Goal: Communication & Community: Share content

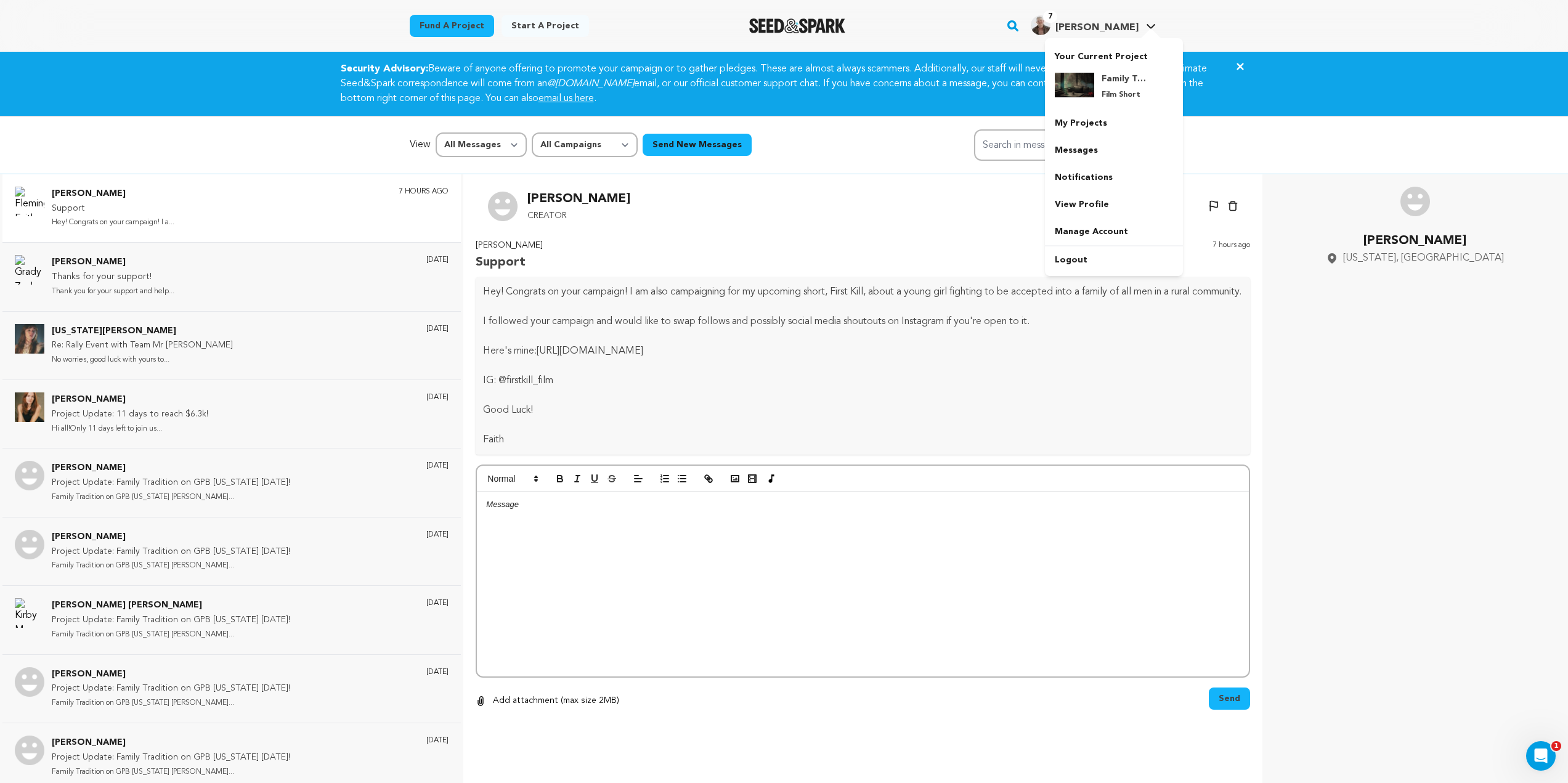
click at [1142, 37] on div at bounding box center [1150, 34] width 25 height 12
click at [1118, 74] on h4 "Family Tradition" at bounding box center [1123, 78] width 44 height 12
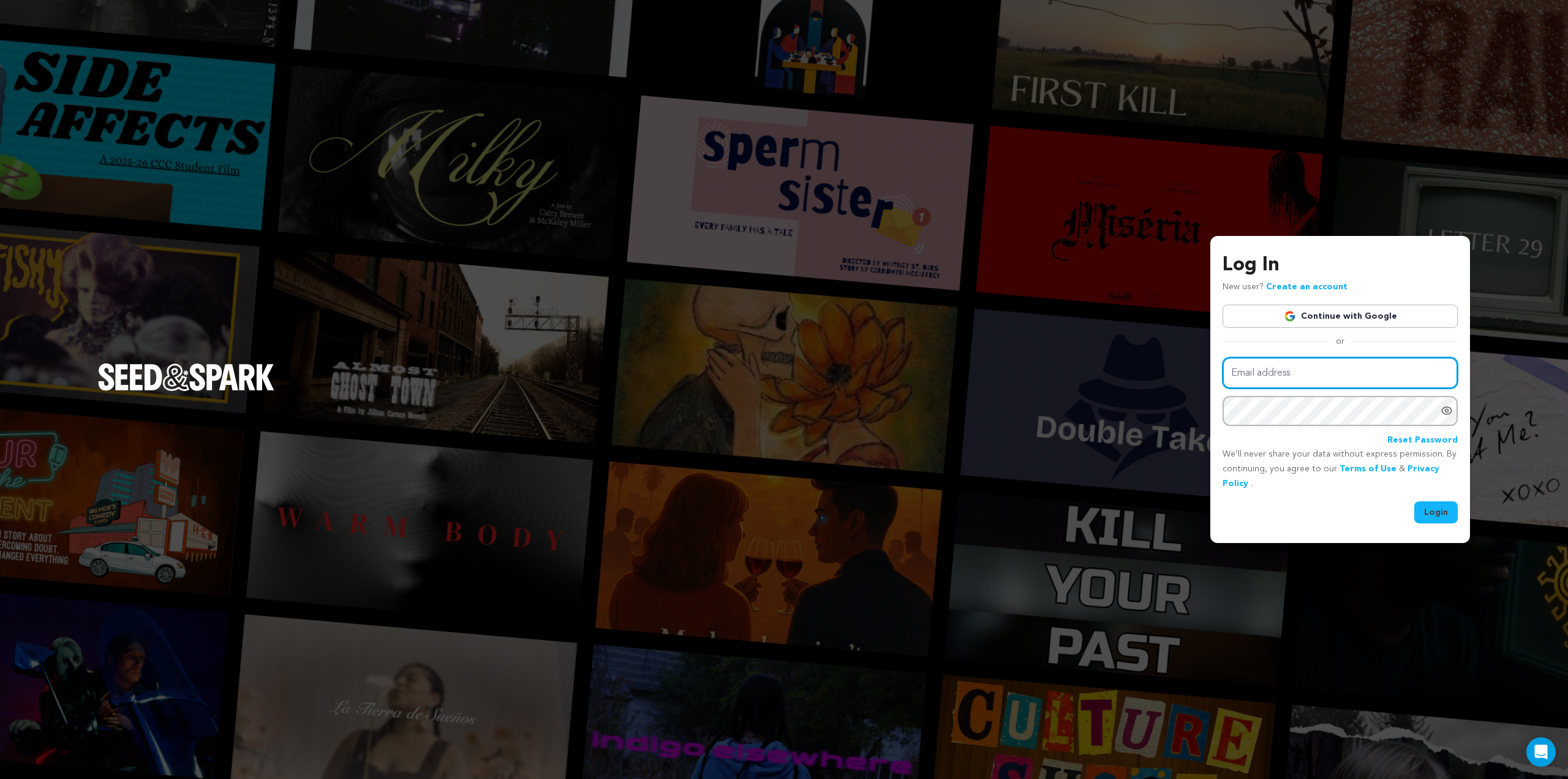
type input "kris@badbellaproductions.com"
click at [1438, 504] on button "Login" at bounding box center [1435, 512] width 43 height 22
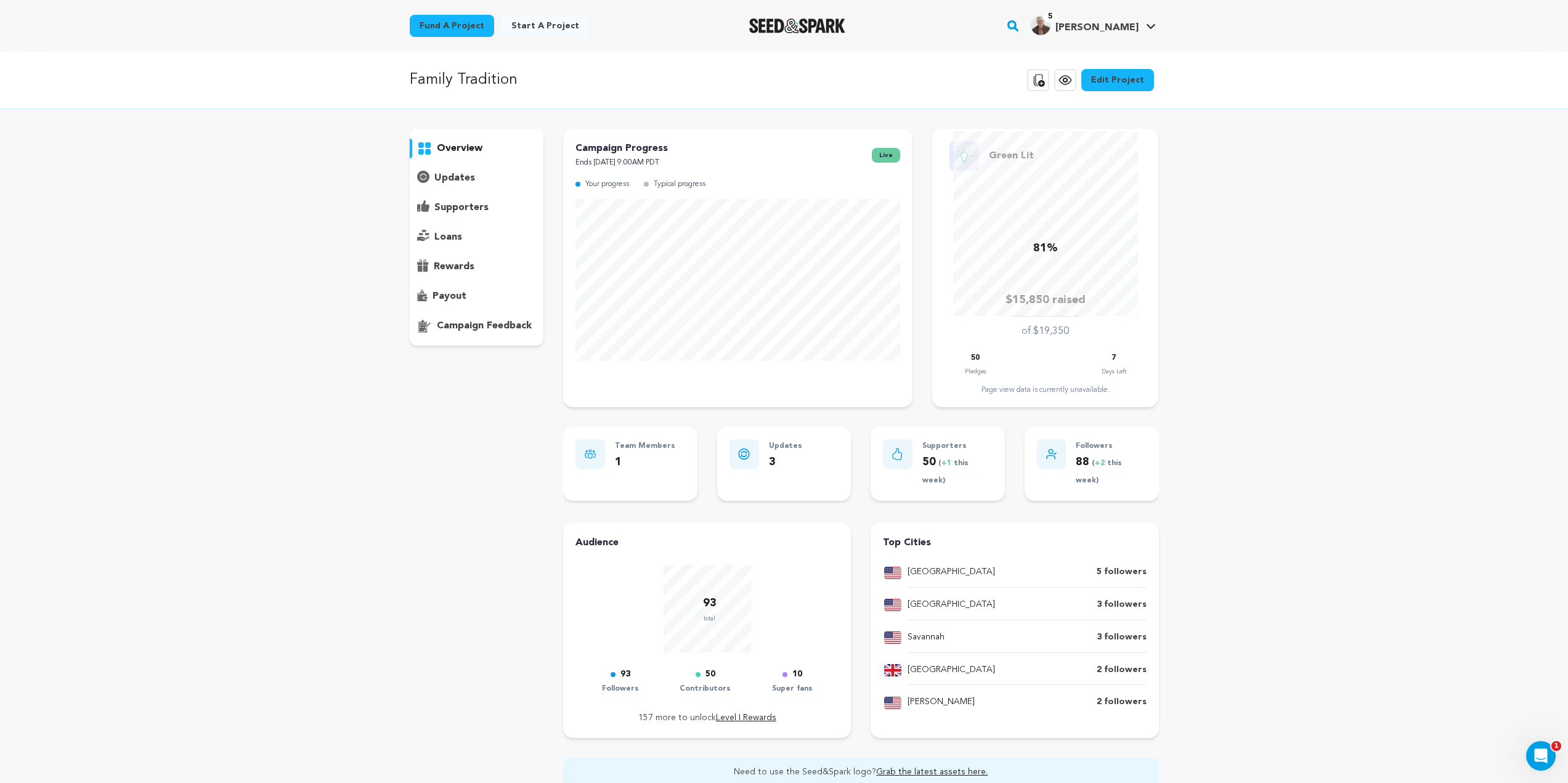
click at [450, 207] on p "supporters" at bounding box center [461, 207] width 54 height 15
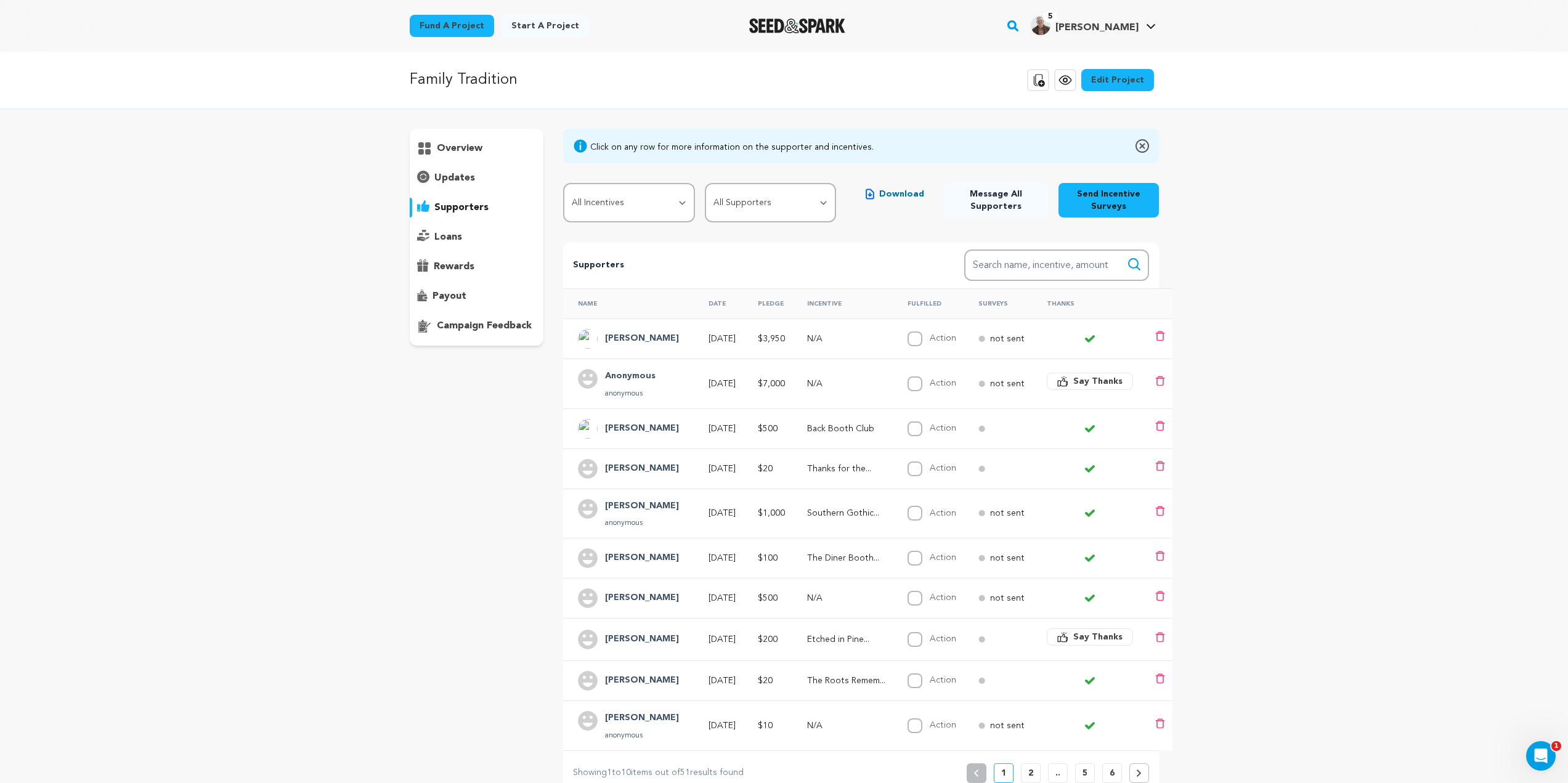
click at [448, 177] on p "updates" at bounding box center [454, 178] width 40 height 15
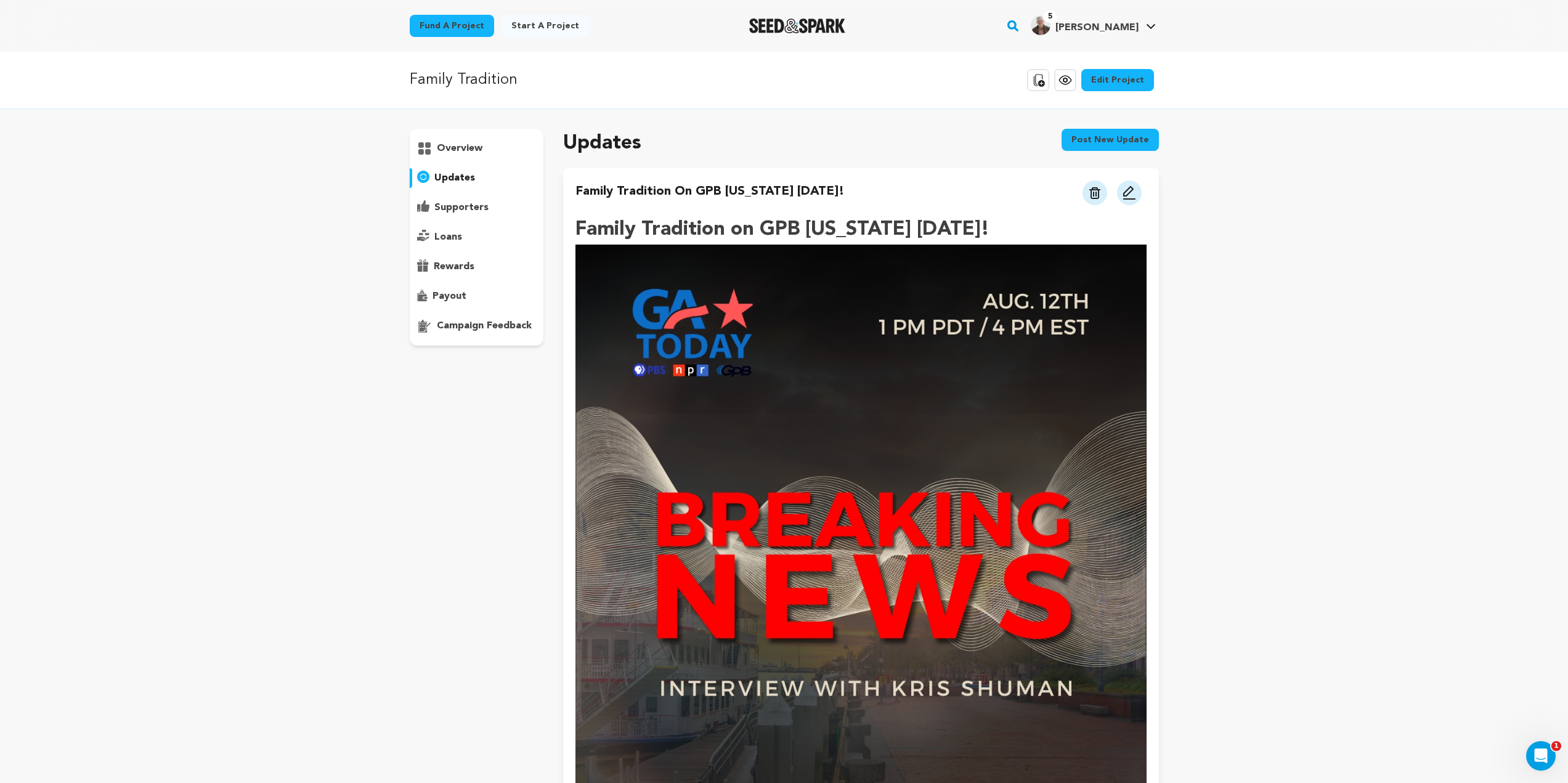
click at [454, 237] on p "loans" at bounding box center [448, 237] width 28 height 15
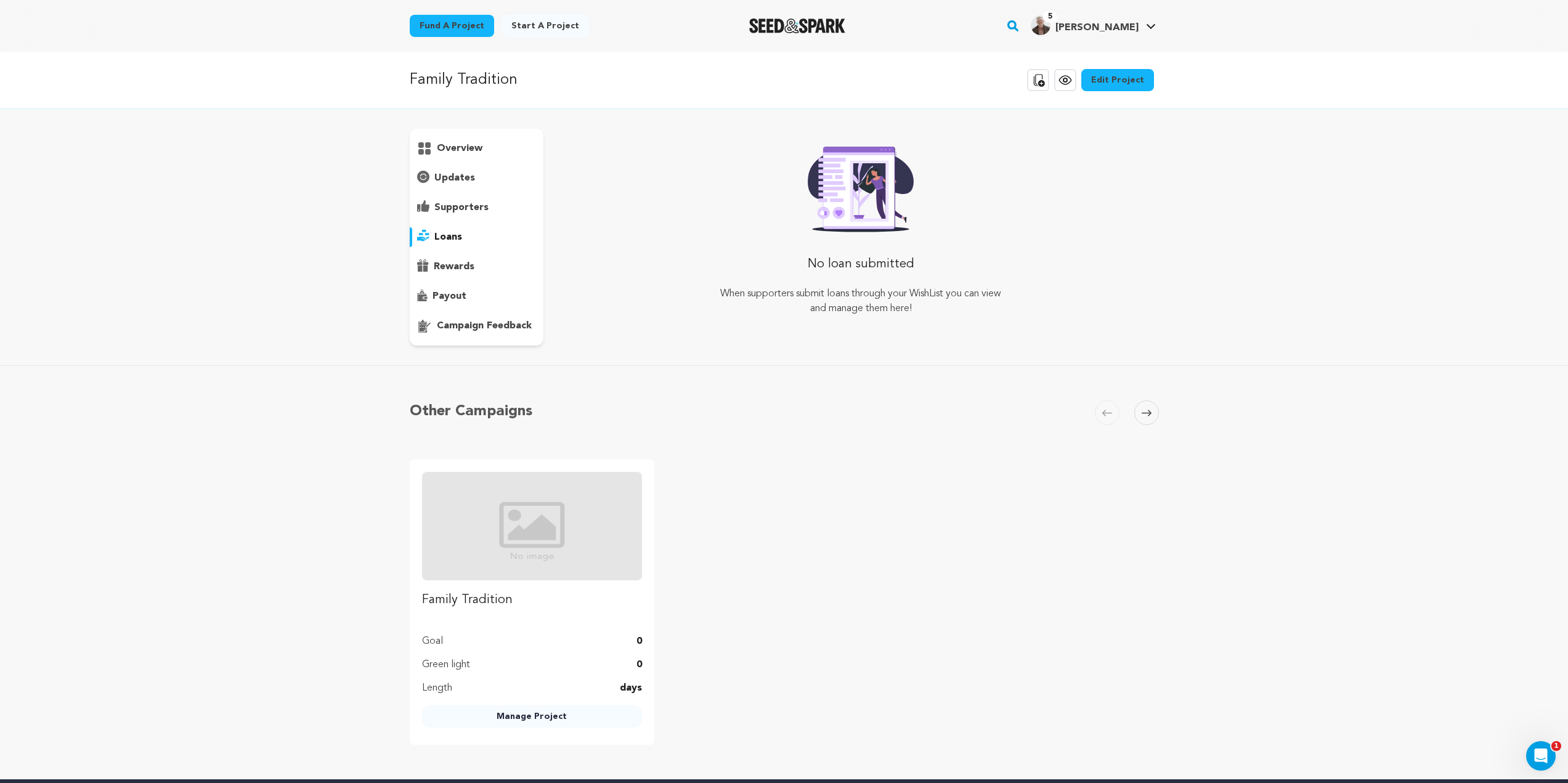
click at [460, 300] on p "payout" at bounding box center [449, 296] width 34 height 15
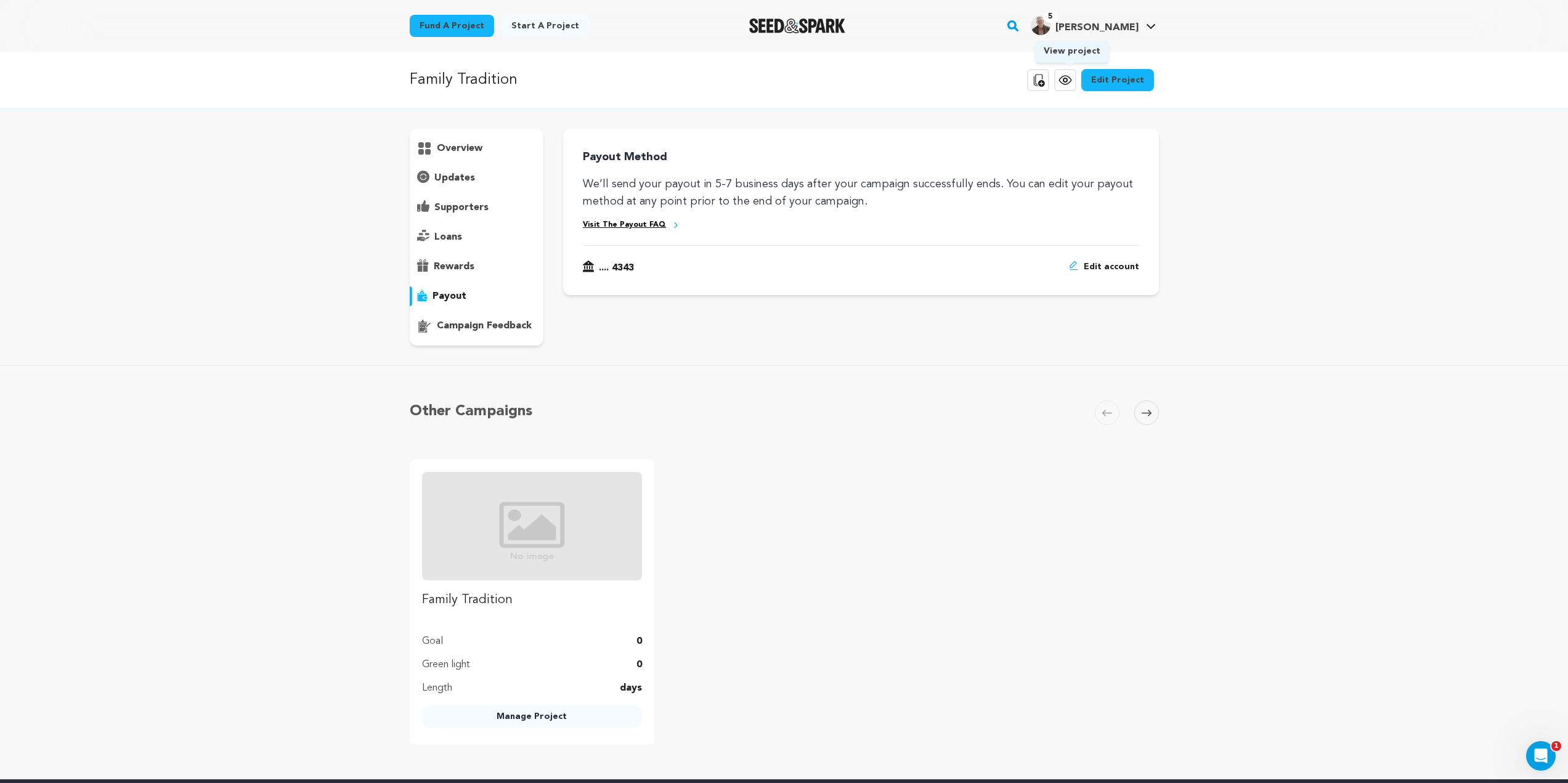
click at [1065, 86] on icon at bounding box center [1065, 80] width 15 height 15
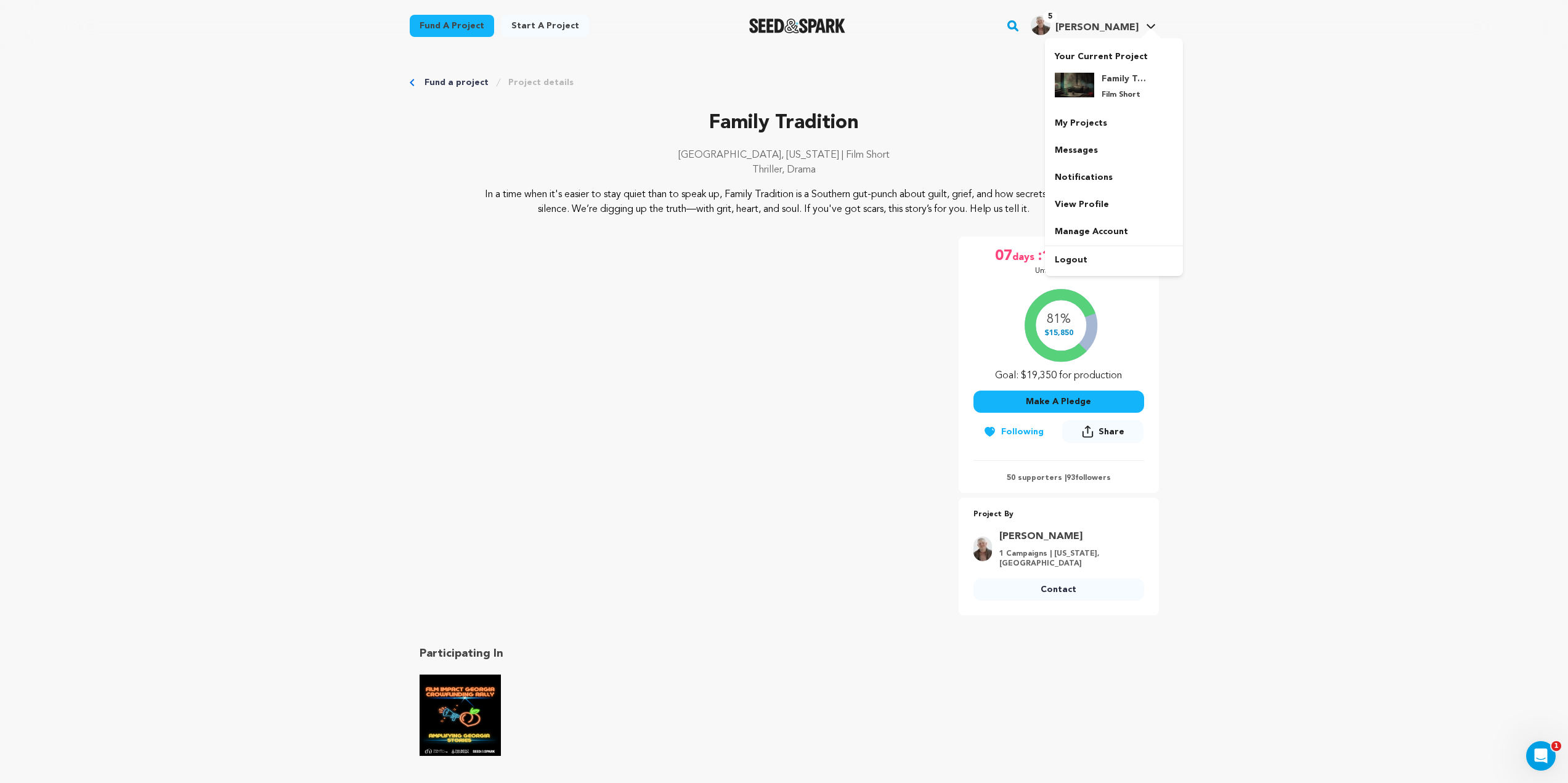
click at [1130, 27] on span "[PERSON_NAME]" at bounding box center [1096, 28] width 83 height 10
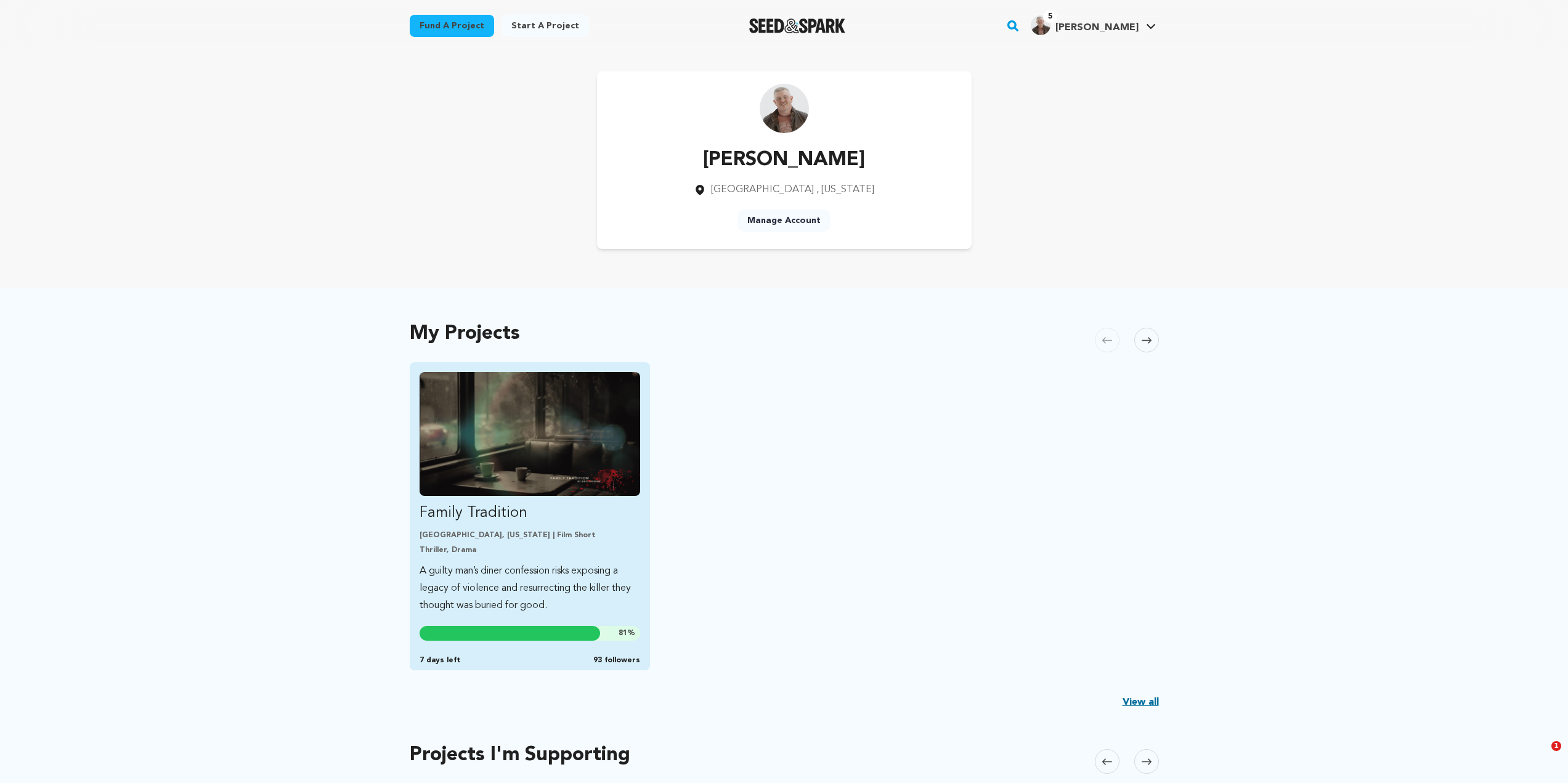
click at [546, 649] on div "81 % 7 days left 93 followers" at bounding box center [530, 646] width 221 height 40
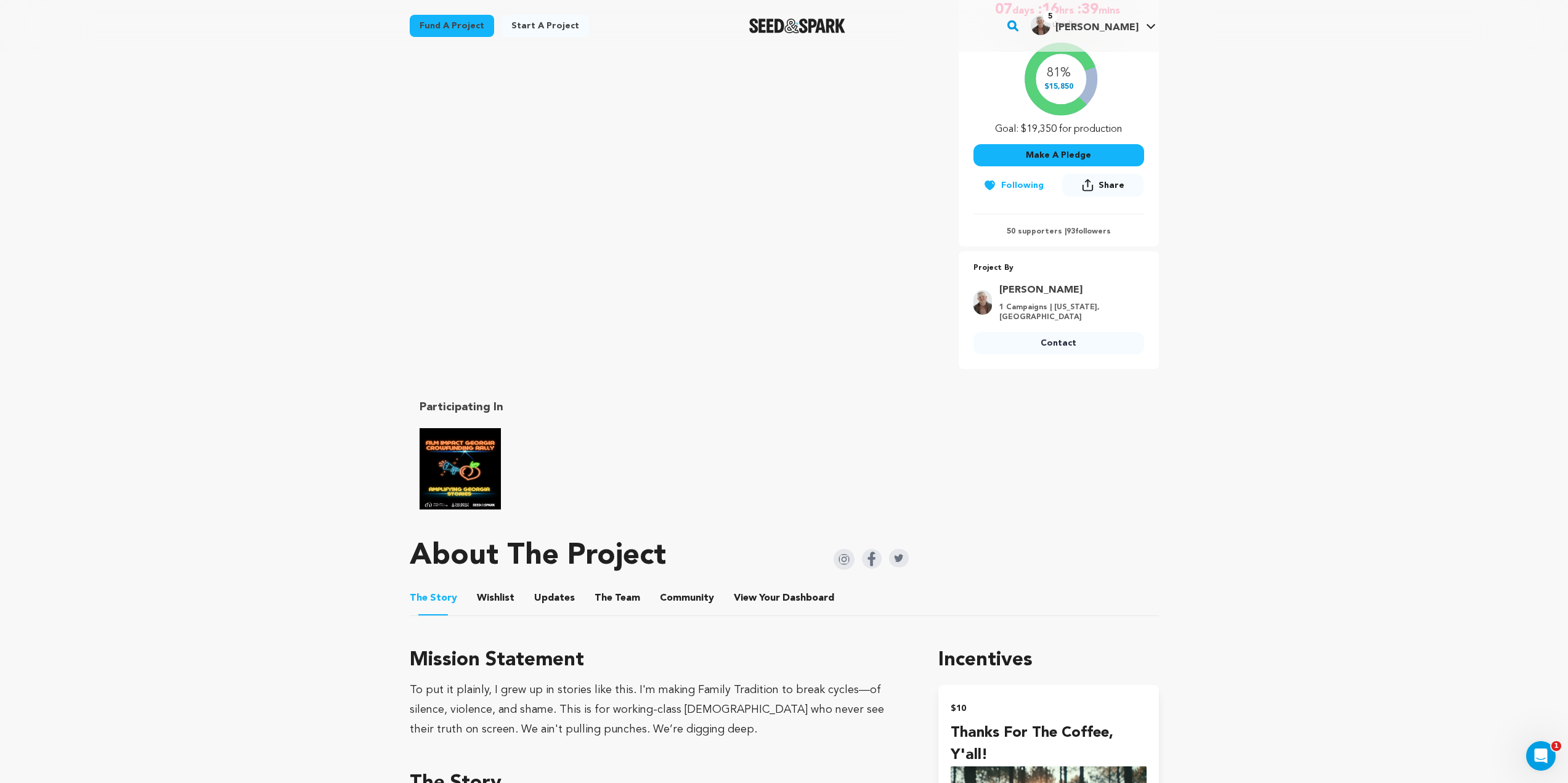
scroll to position [492, 0]
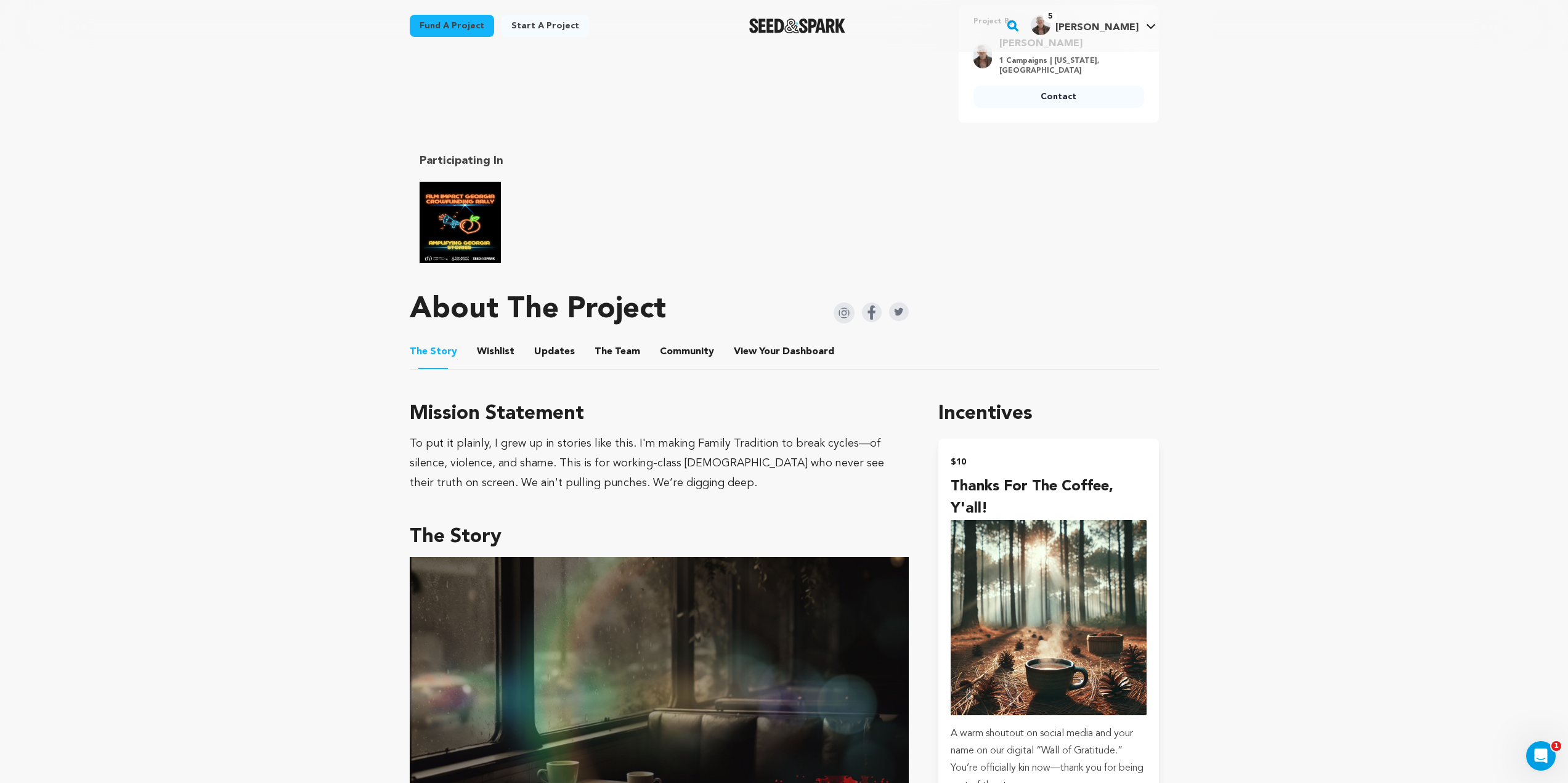
click at [552, 342] on button "Updates" at bounding box center [554, 354] width 30 height 30
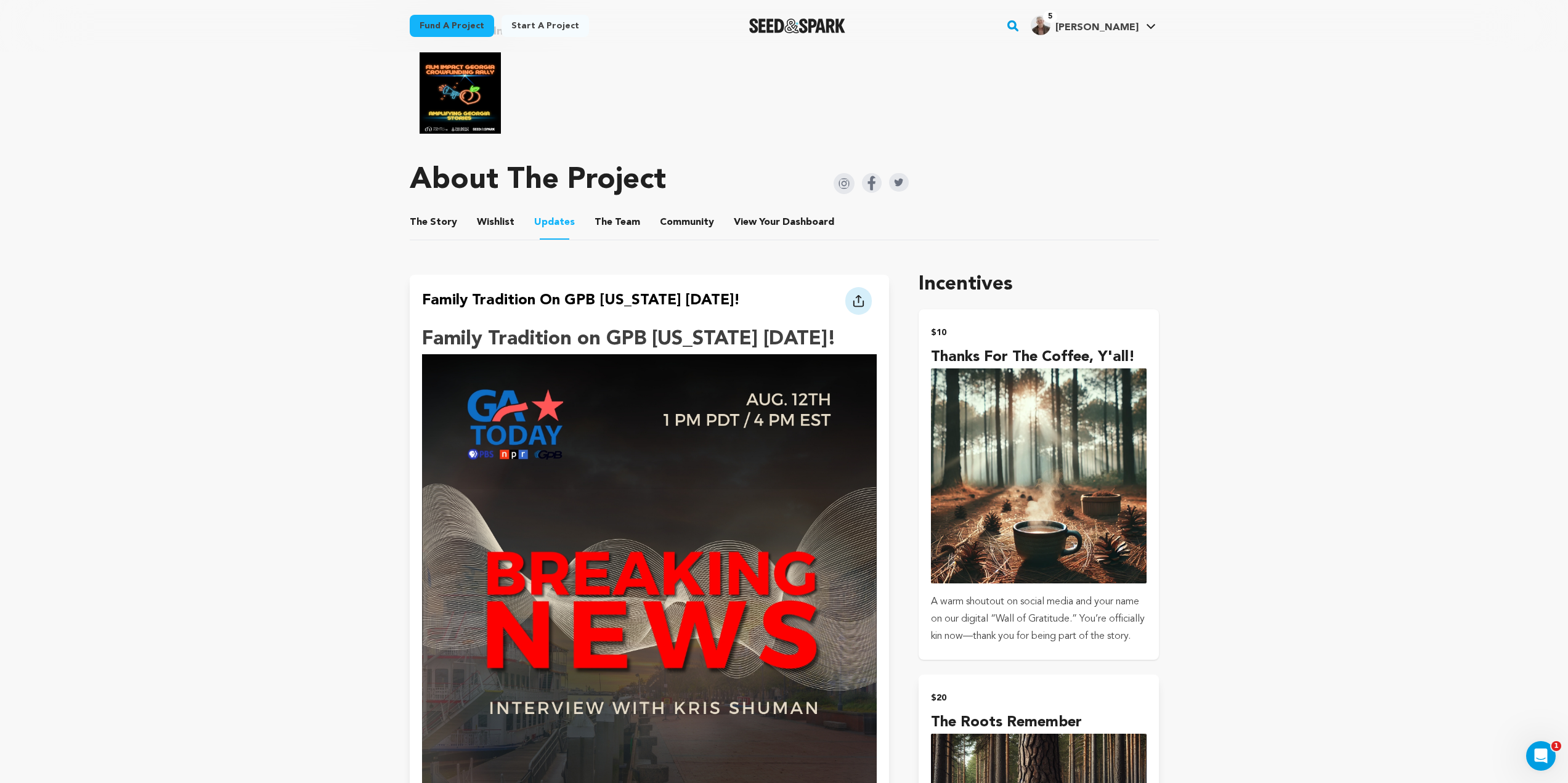
scroll to position [800, 0]
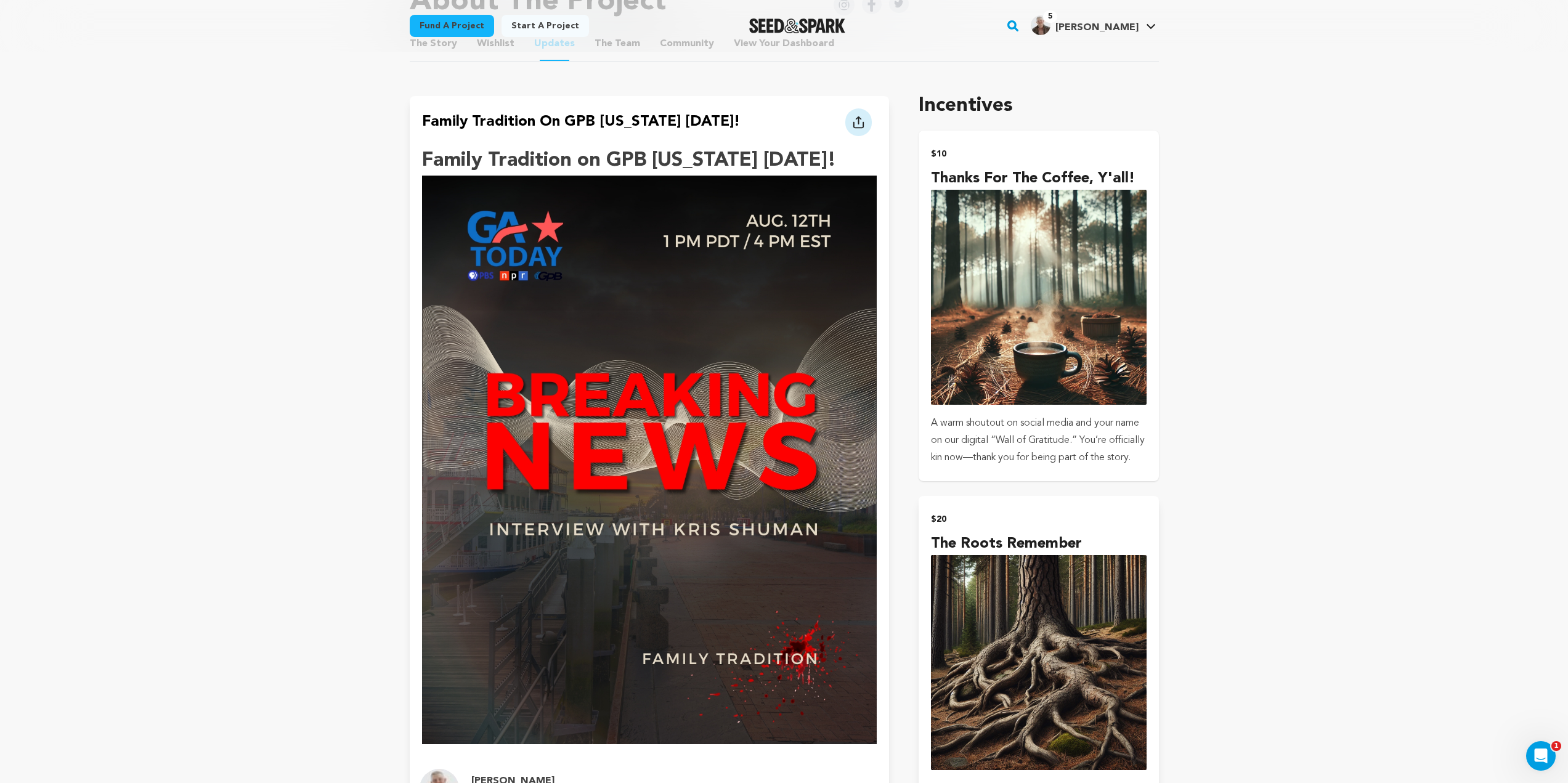
click at [1047, 425] on p "A warm shoutout on social media and your name on our digital “Wall of Gratitude…" at bounding box center [1038, 440] width 215 height 52
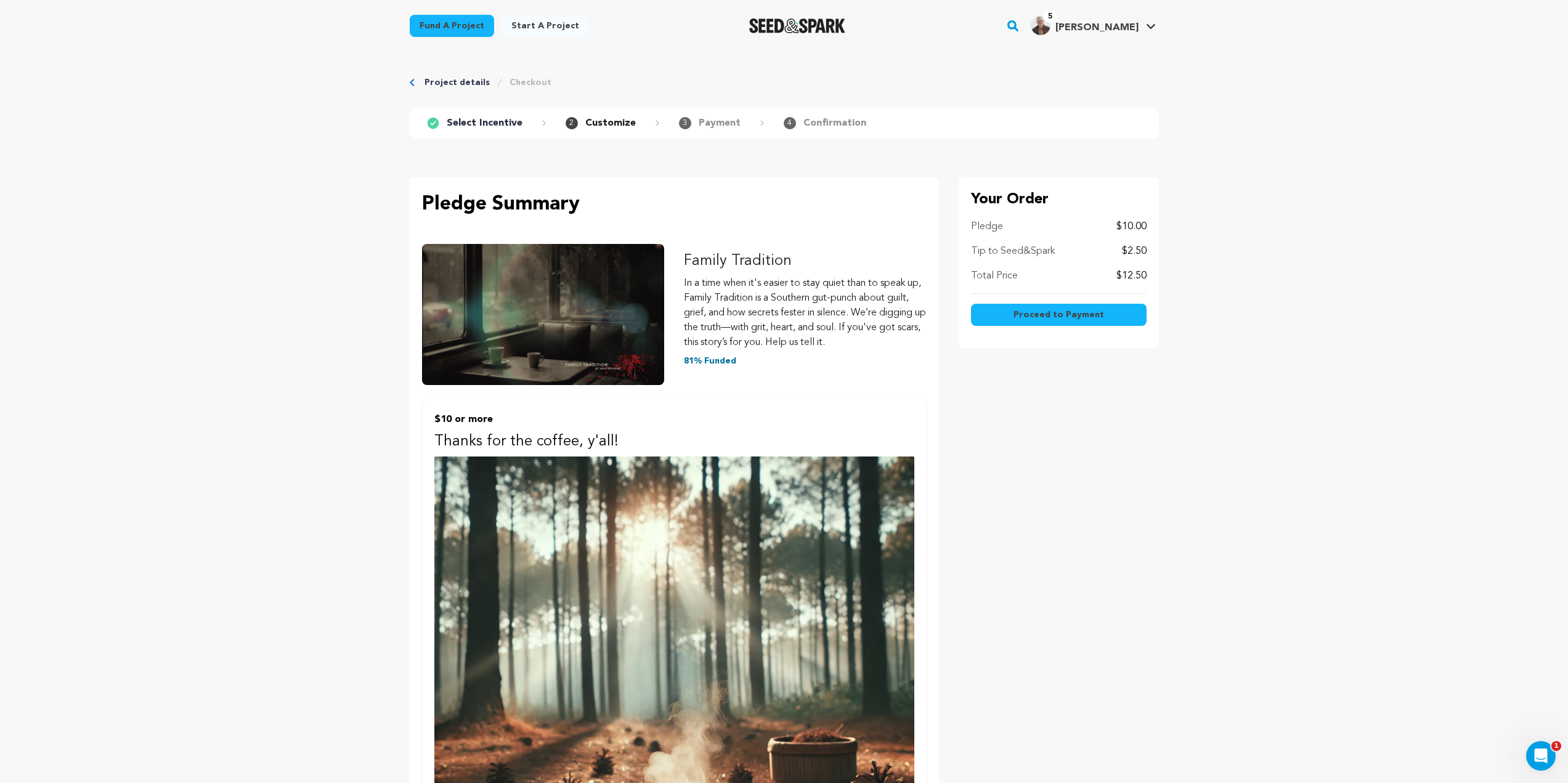
click at [436, 87] on link "Project details" at bounding box center [456, 82] width 65 height 12
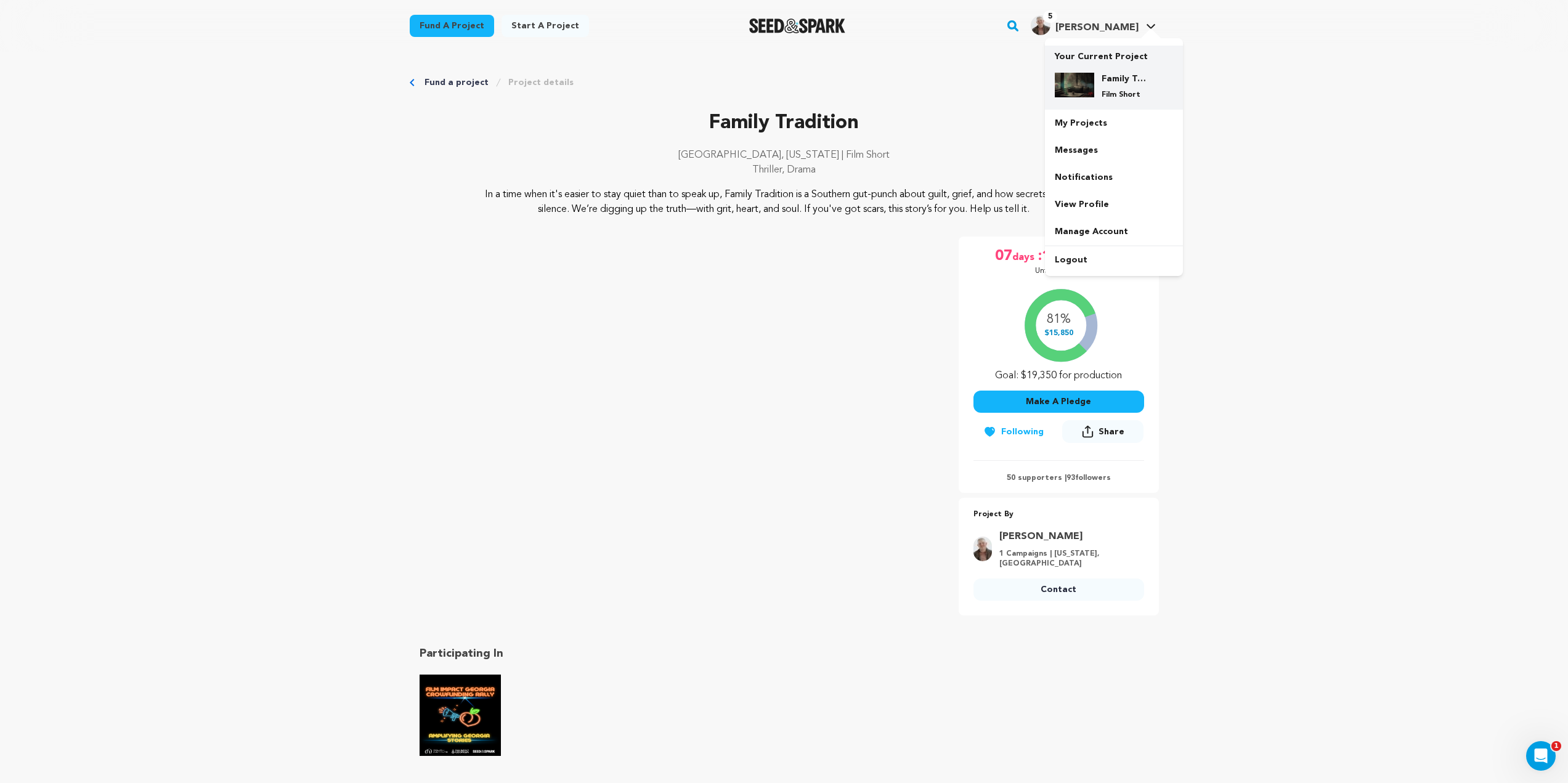
click at [1104, 72] on h4 "Family Tradition" at bounding box center [1123, 78] width 44 height 12
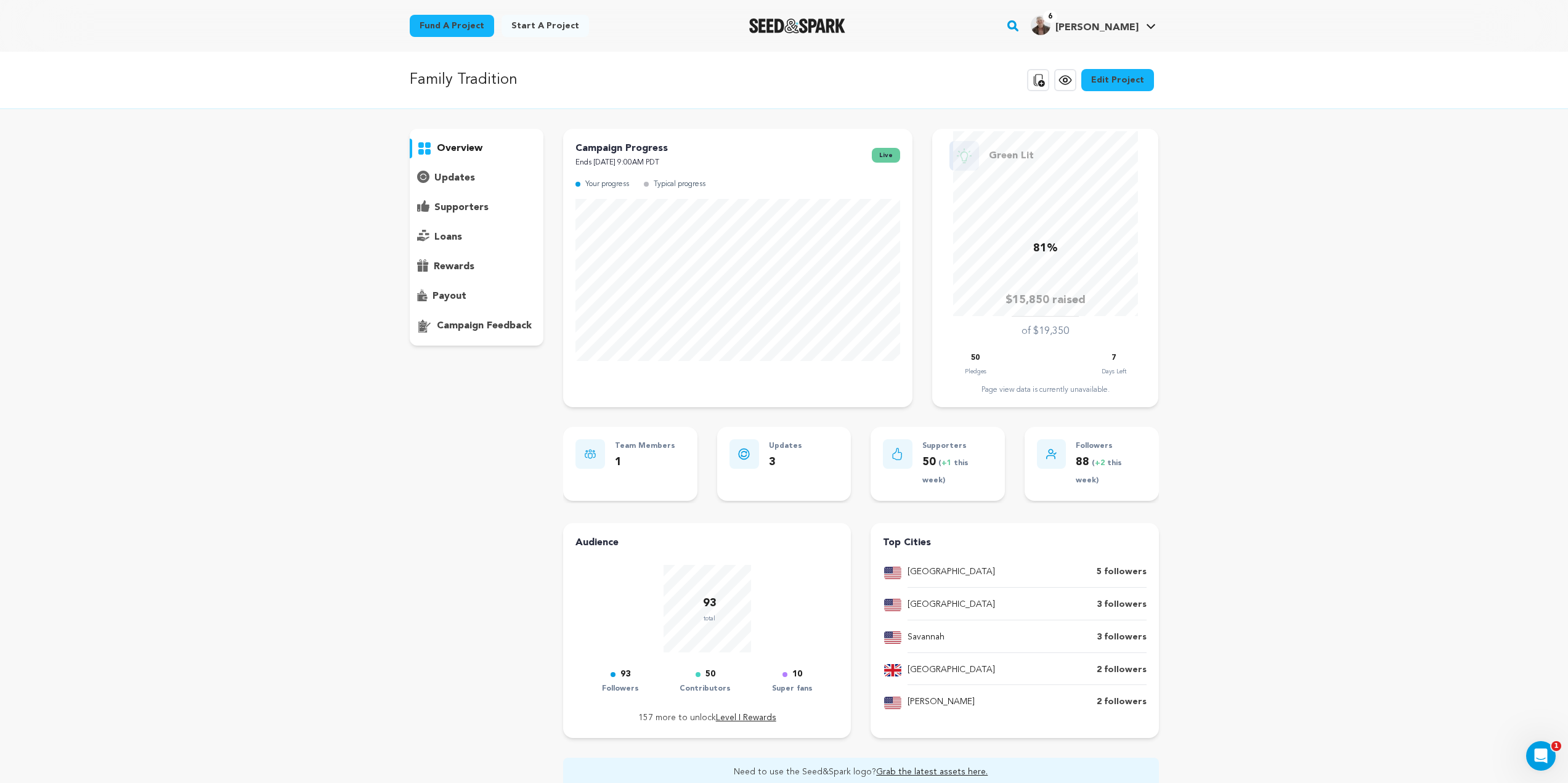
click at [457, 213] on p "supporters" at bounding box center [461, 207] width 54 height 15
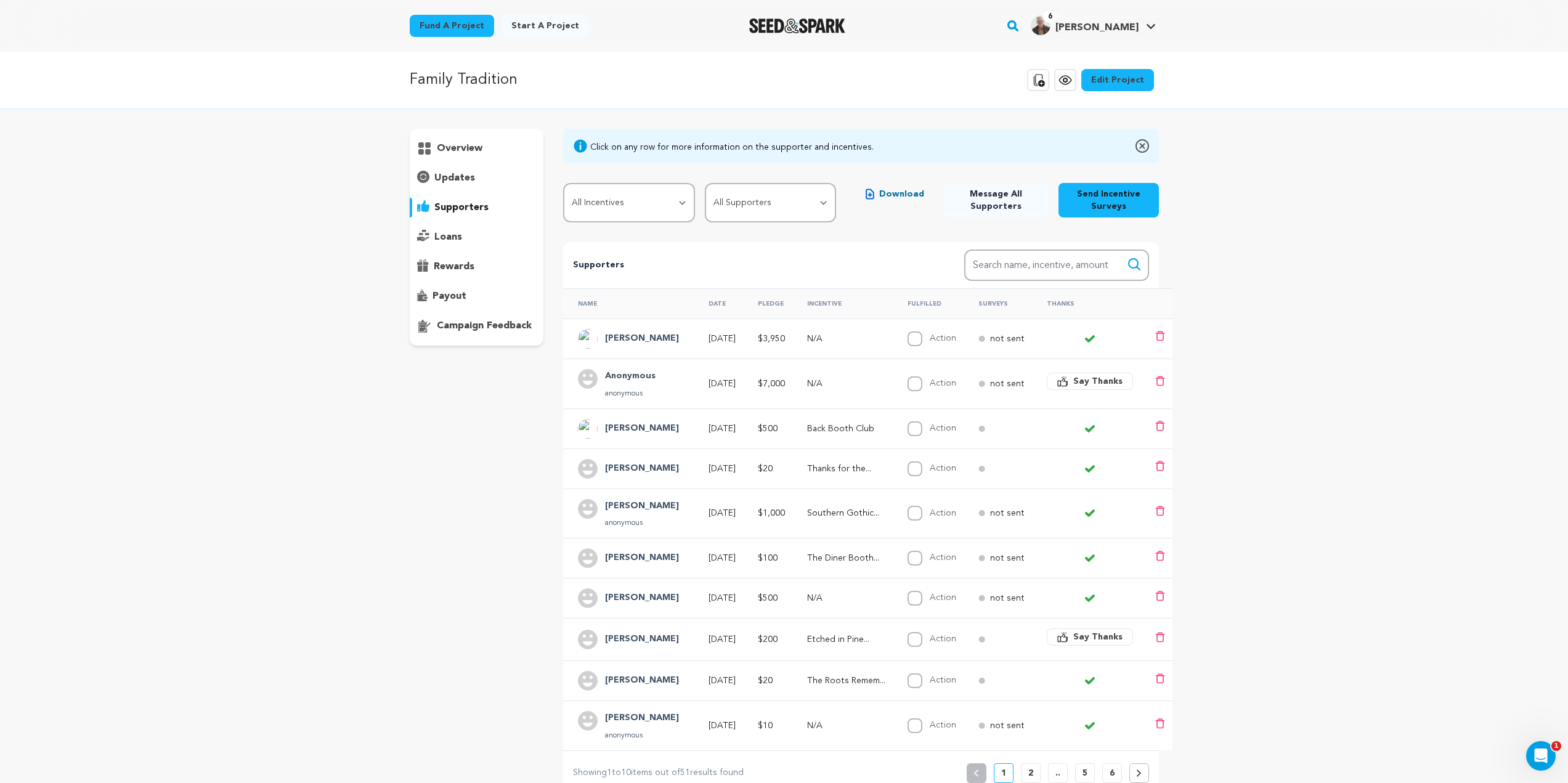
click at [659, 338] on h4 "[PERSON_NAME]" at bounding box center [642, 338] width 74 height 15
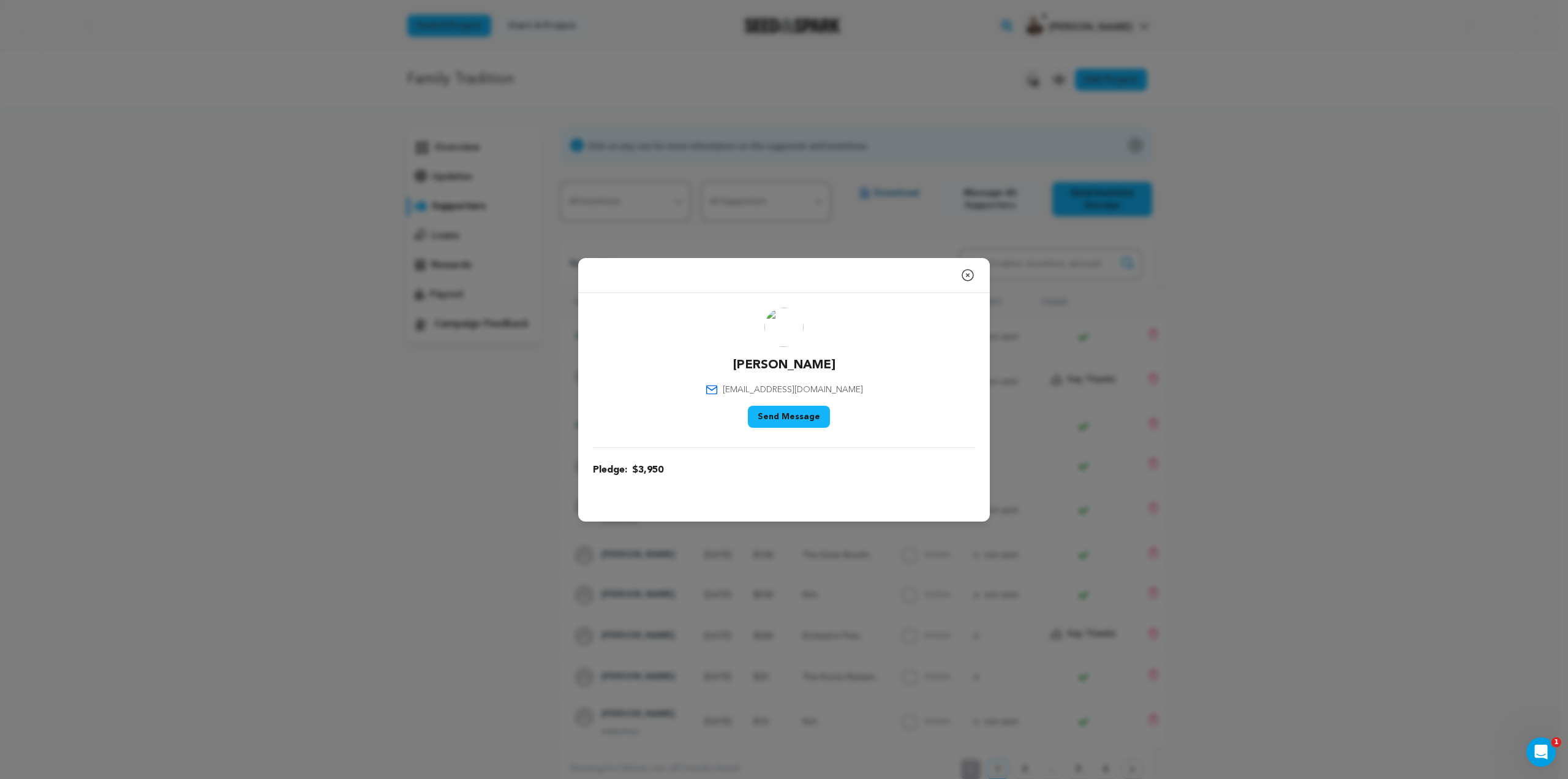
click at [964, 277] on icon "button" at bounding box center [968, 275] width 15 height 15
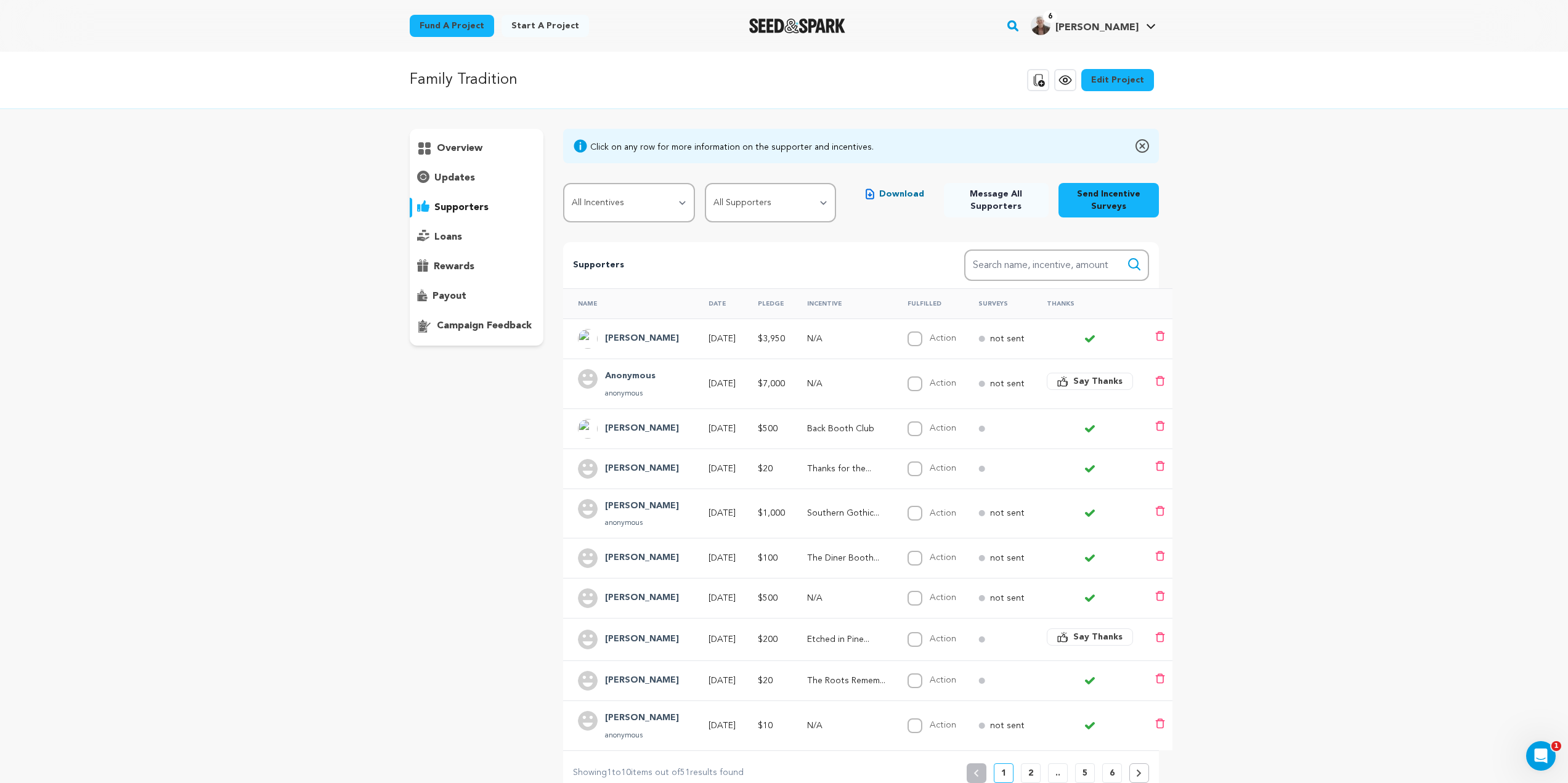
click at [632, 375] on h4 "Anonymous" at bounding box center [630, 376] width 50 height 15
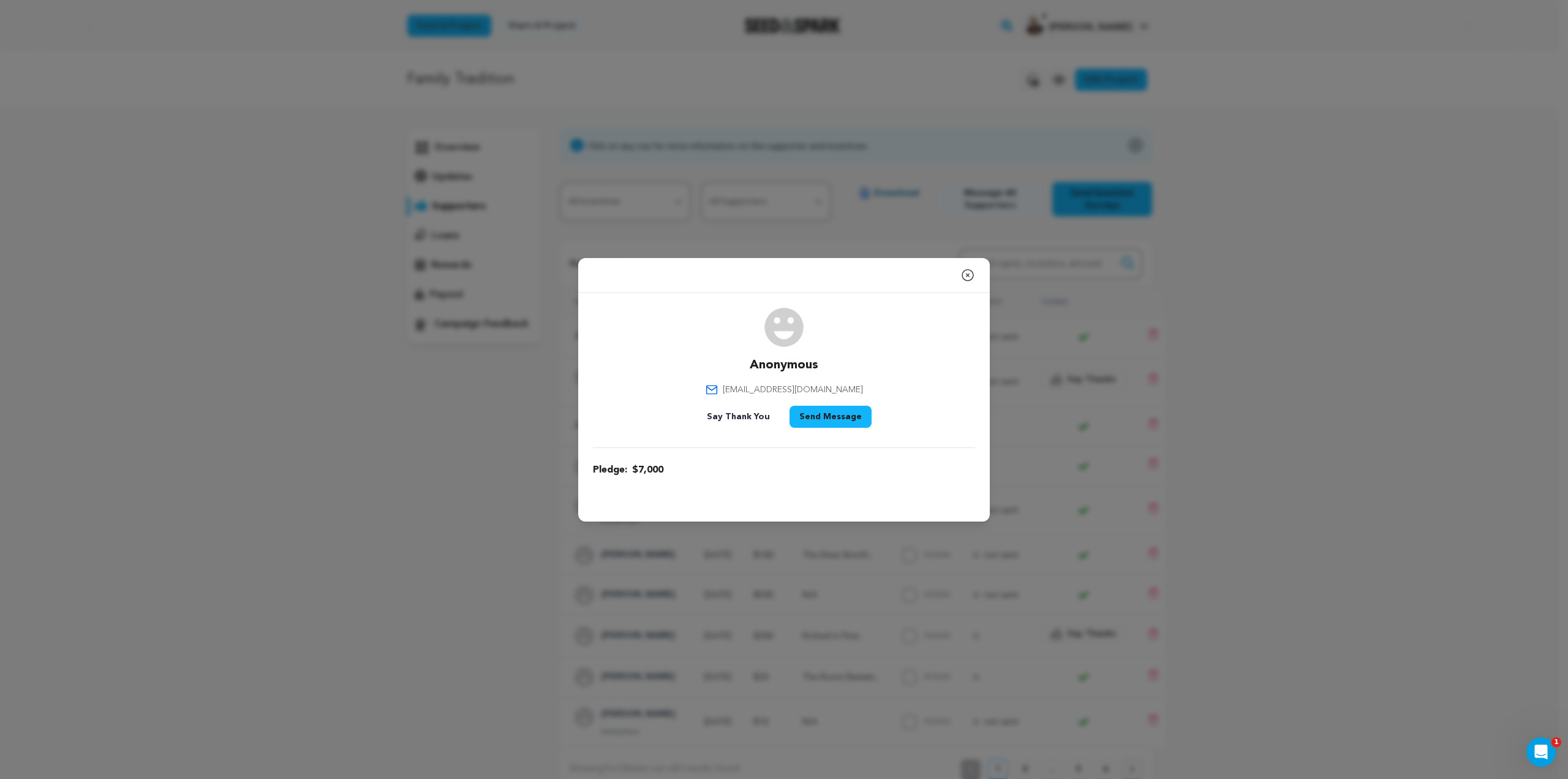
click at [971, 276] on icon "button" at bounding box center [968, 275] width 15 height 15
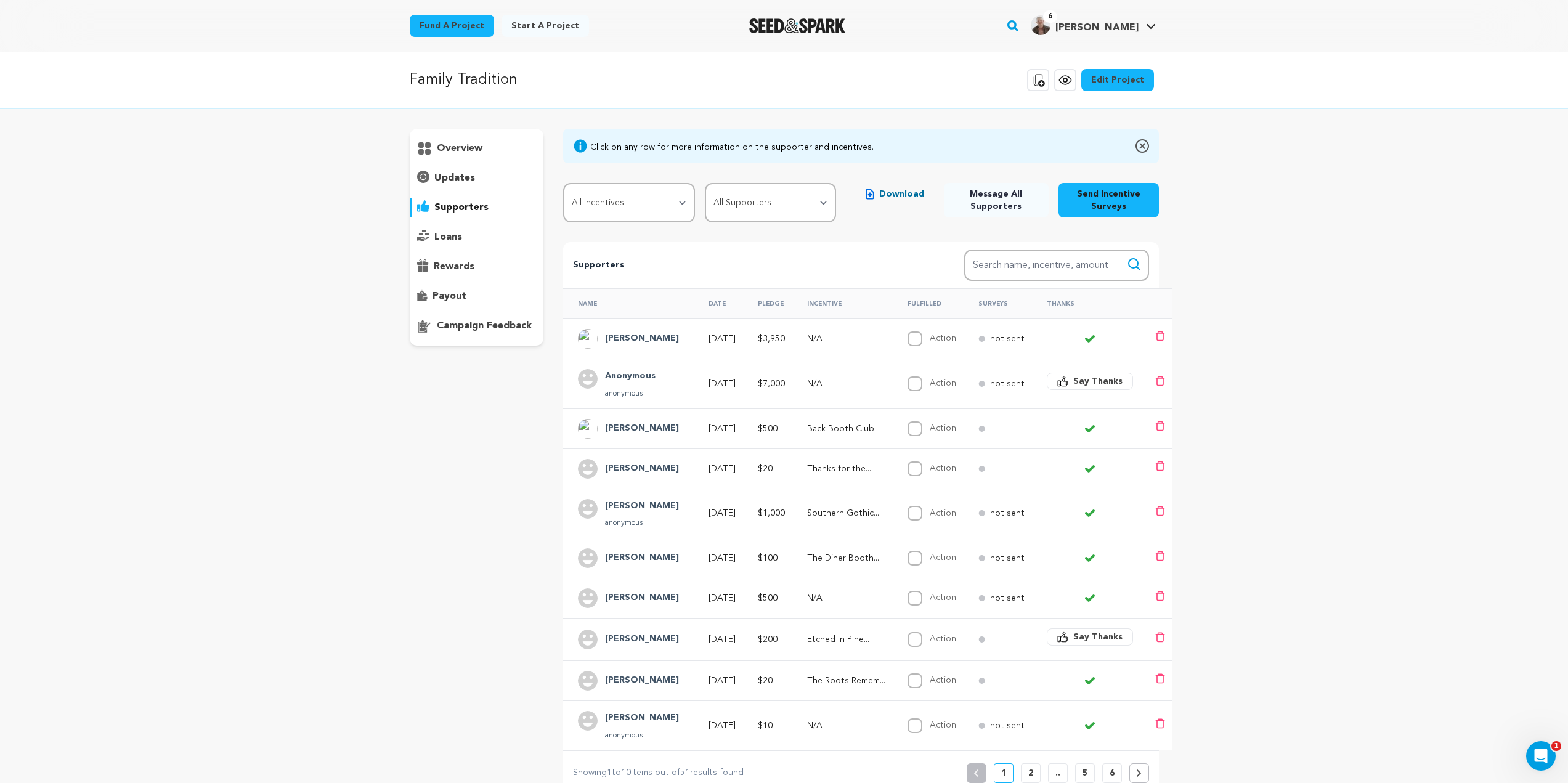
click at [632, 426] on h4 "[PERSON_NAME]" at bounding box center [642, 429] width 74 height 15
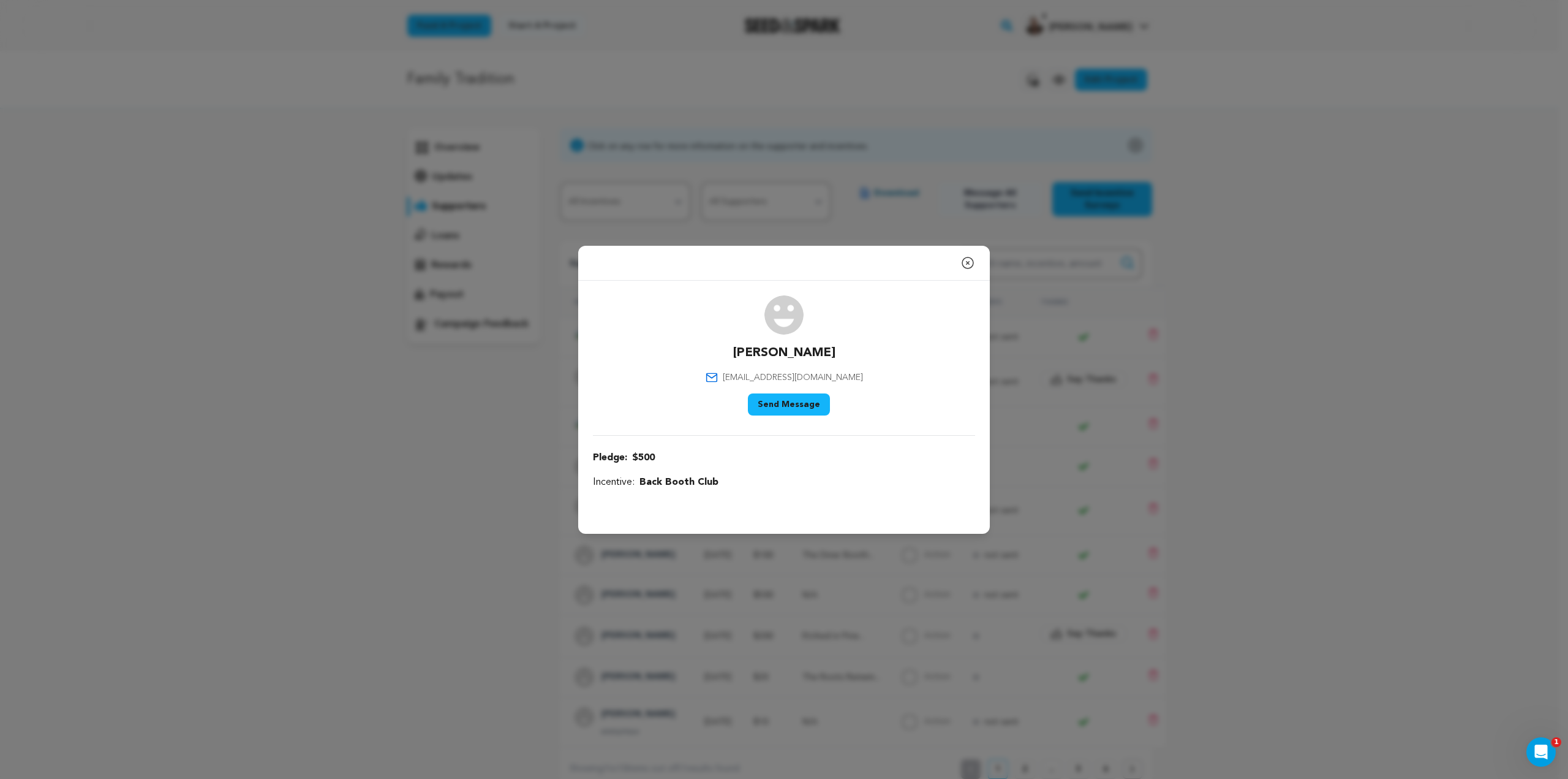
click at [966, 263] on icon "button" at bounding box center [968, 263] width 15 height 15
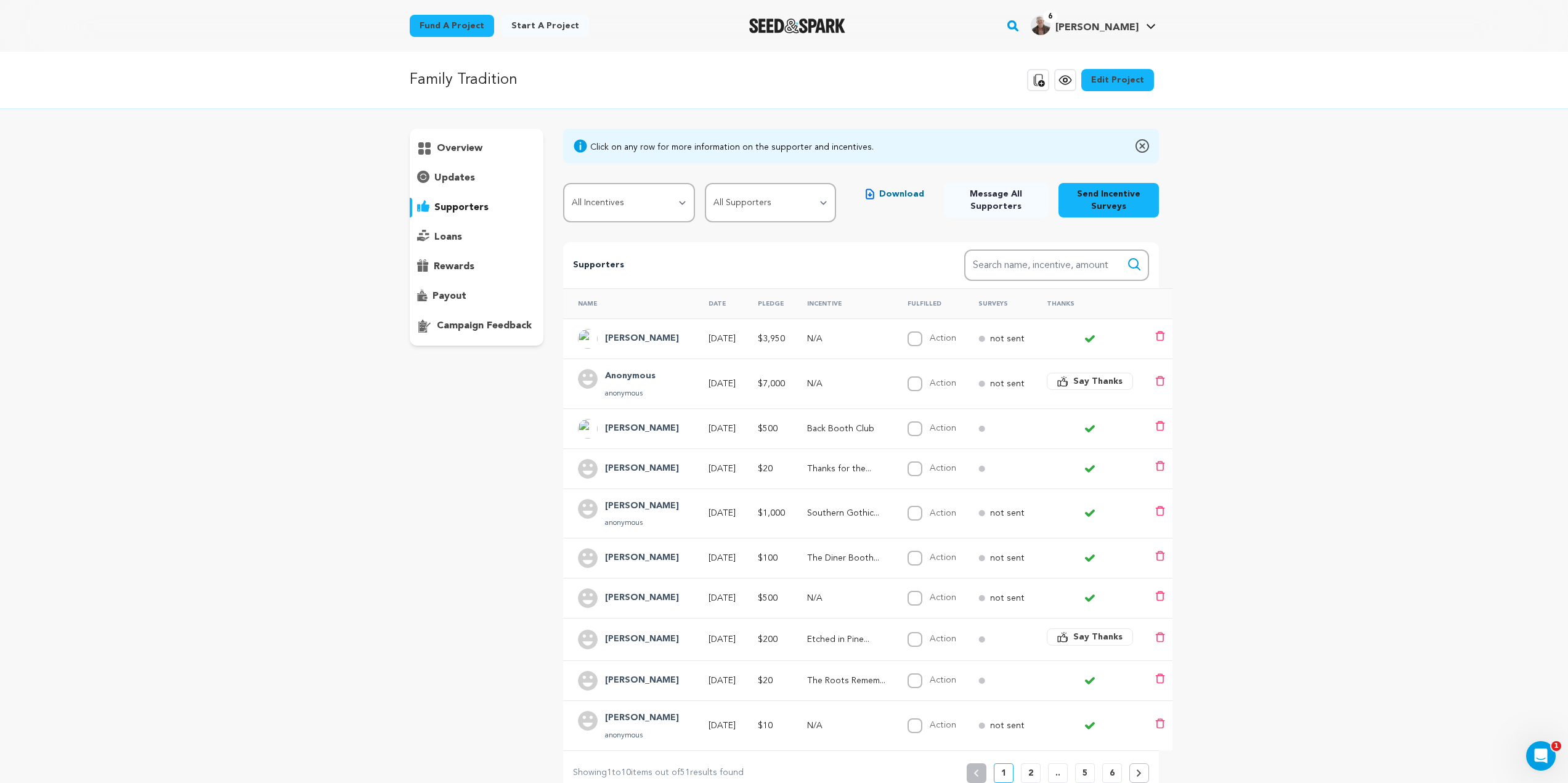
click at [444, 174] on p "updates" at bounding box center [454, 178] width 40 height 15
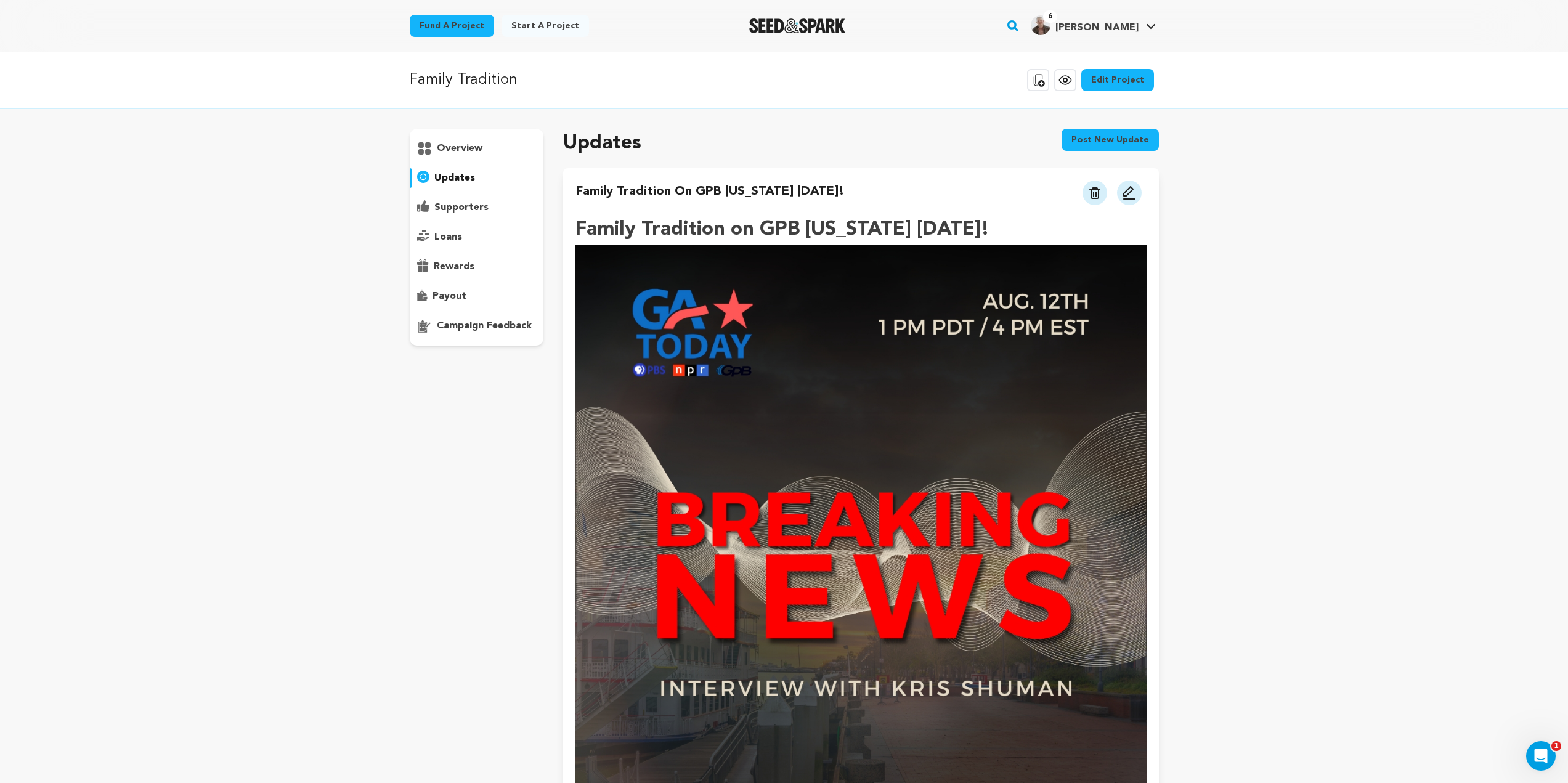
click at [1116, 140] on button "Post new update" at bounding box center [1110, 139] width 97 height 22
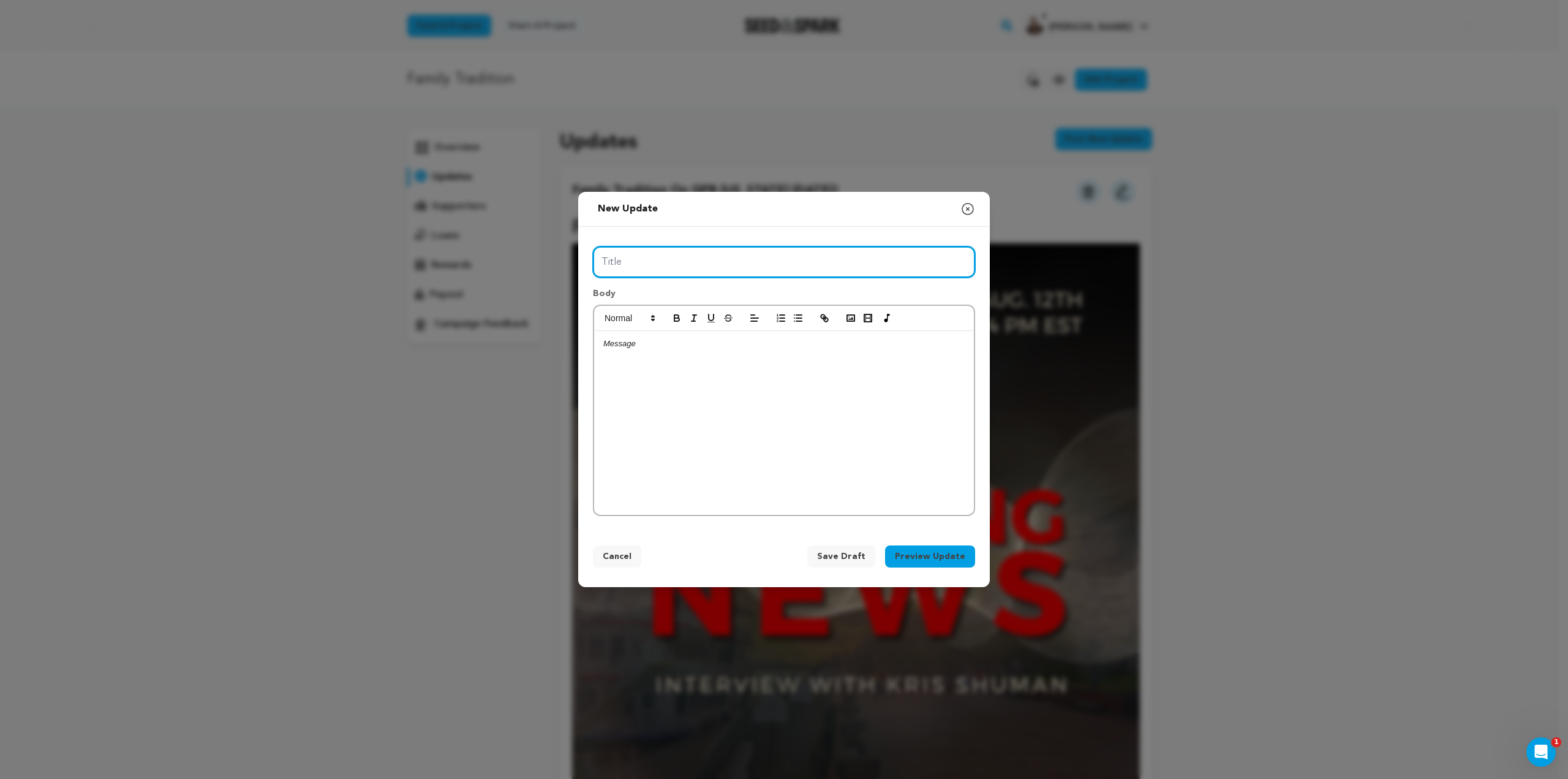
click at [672, 264] on input "Title" at bounding box center [784, 262] width 382 height 31
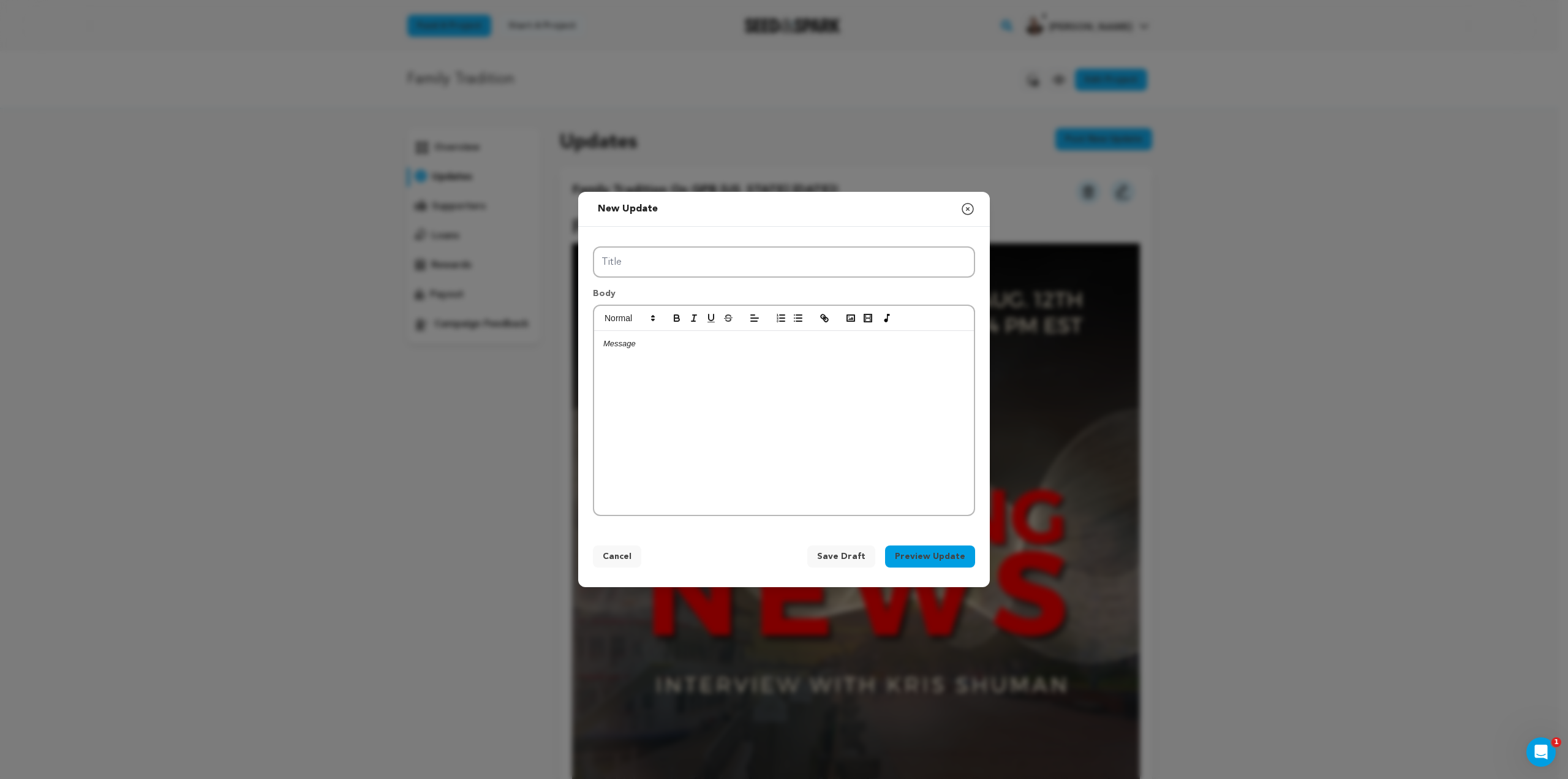
click at [645, 346] on p at bounding box center [784, 343] width 361 height 11
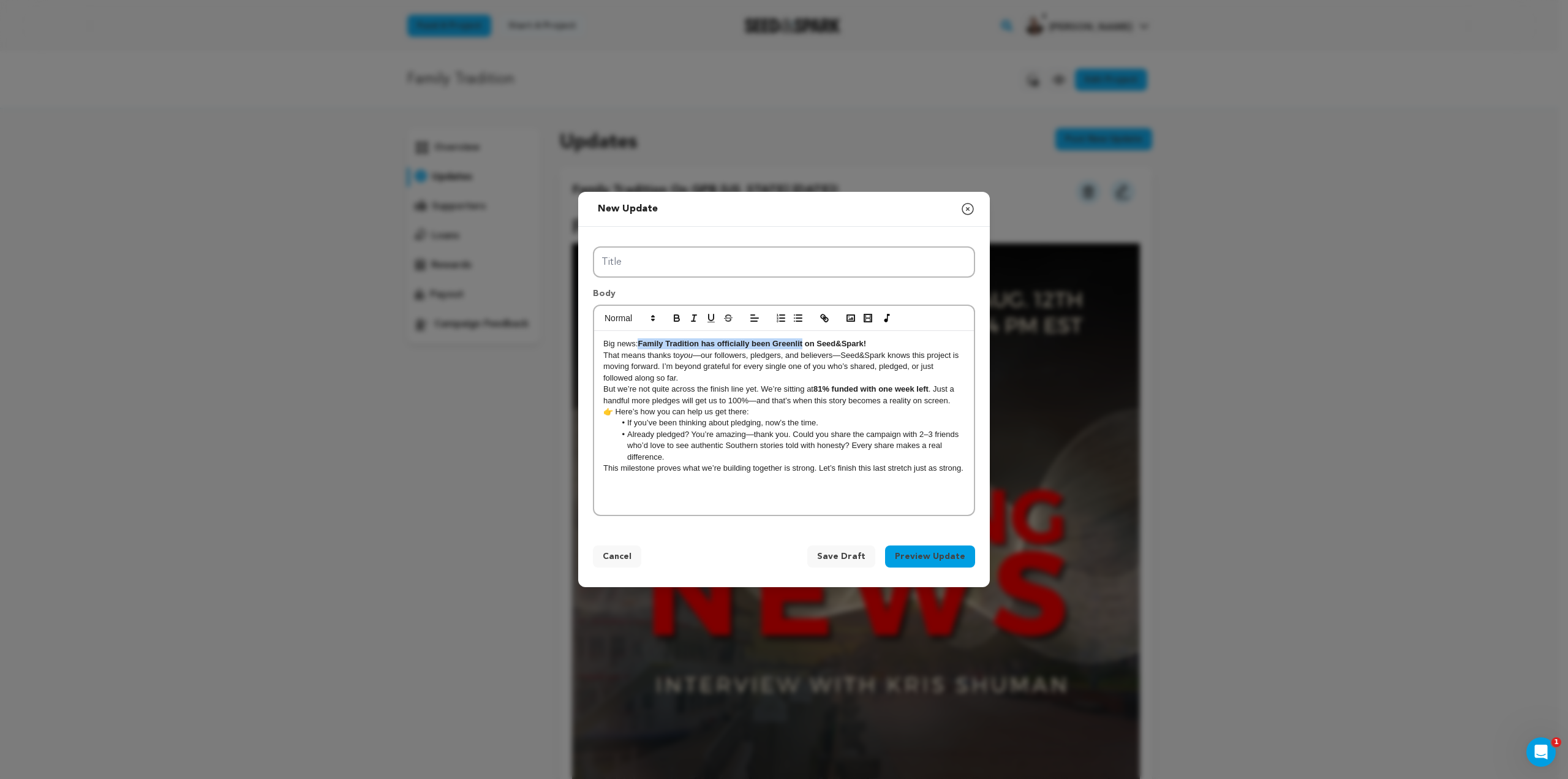
drag, startPoint x: 641, startPoint y: 343, endPoint x: 806, endPoint y: 344, distance: 165.0
click at [806, 344] on strong "Family Tradition has officially been Greenlit on Seed&Spark!" at bounding box center [752, 343] width 228 height 9
copy strong "Family Tradition has officially been Greenlit"
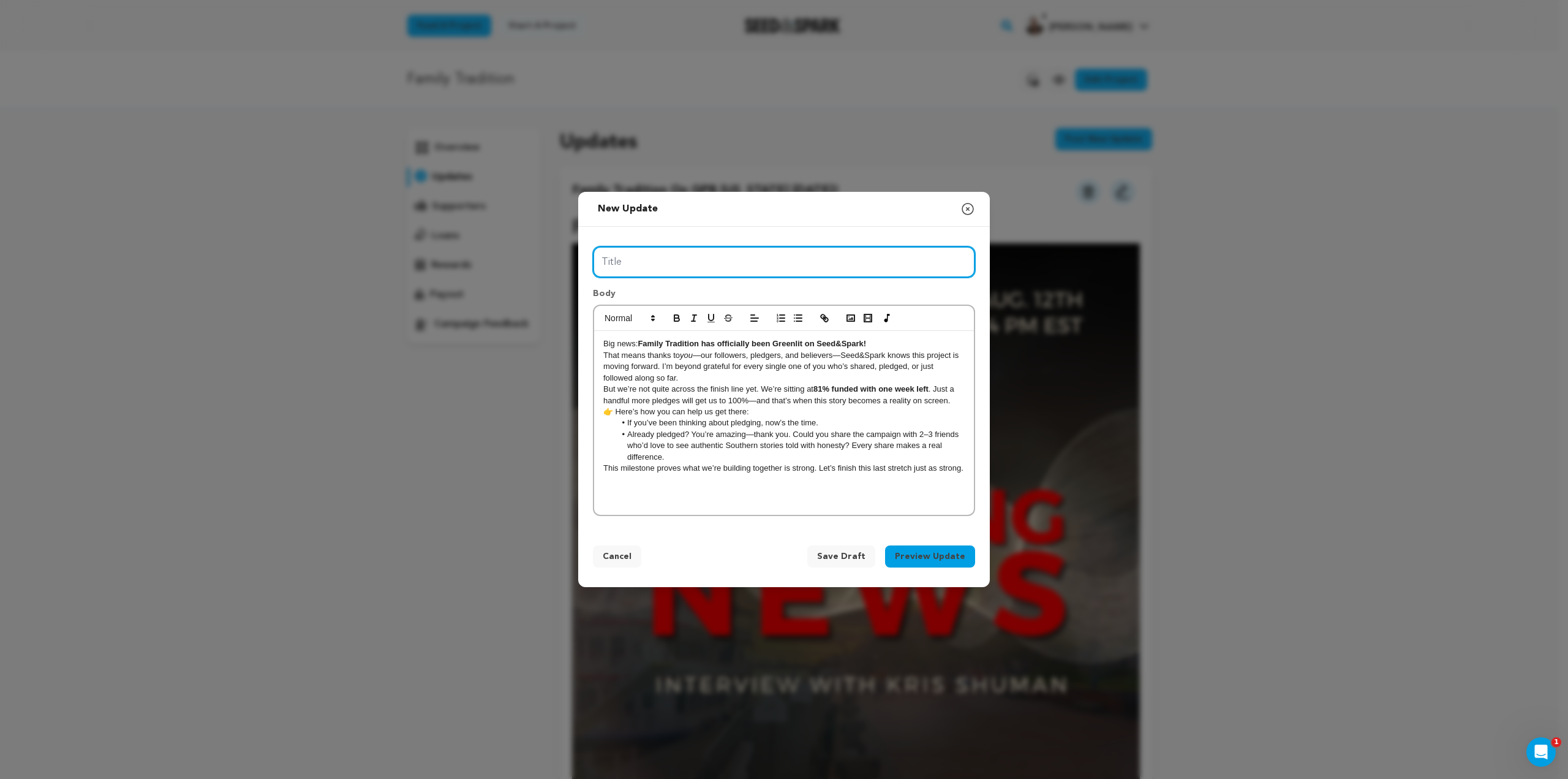
click at [708, 266] on input "Title" at bounding box center [784, 262] width 382 height 31
paste input "Family Tradition has officially been Greenlit"
type input "Family Tradition has officially been Greenlit"
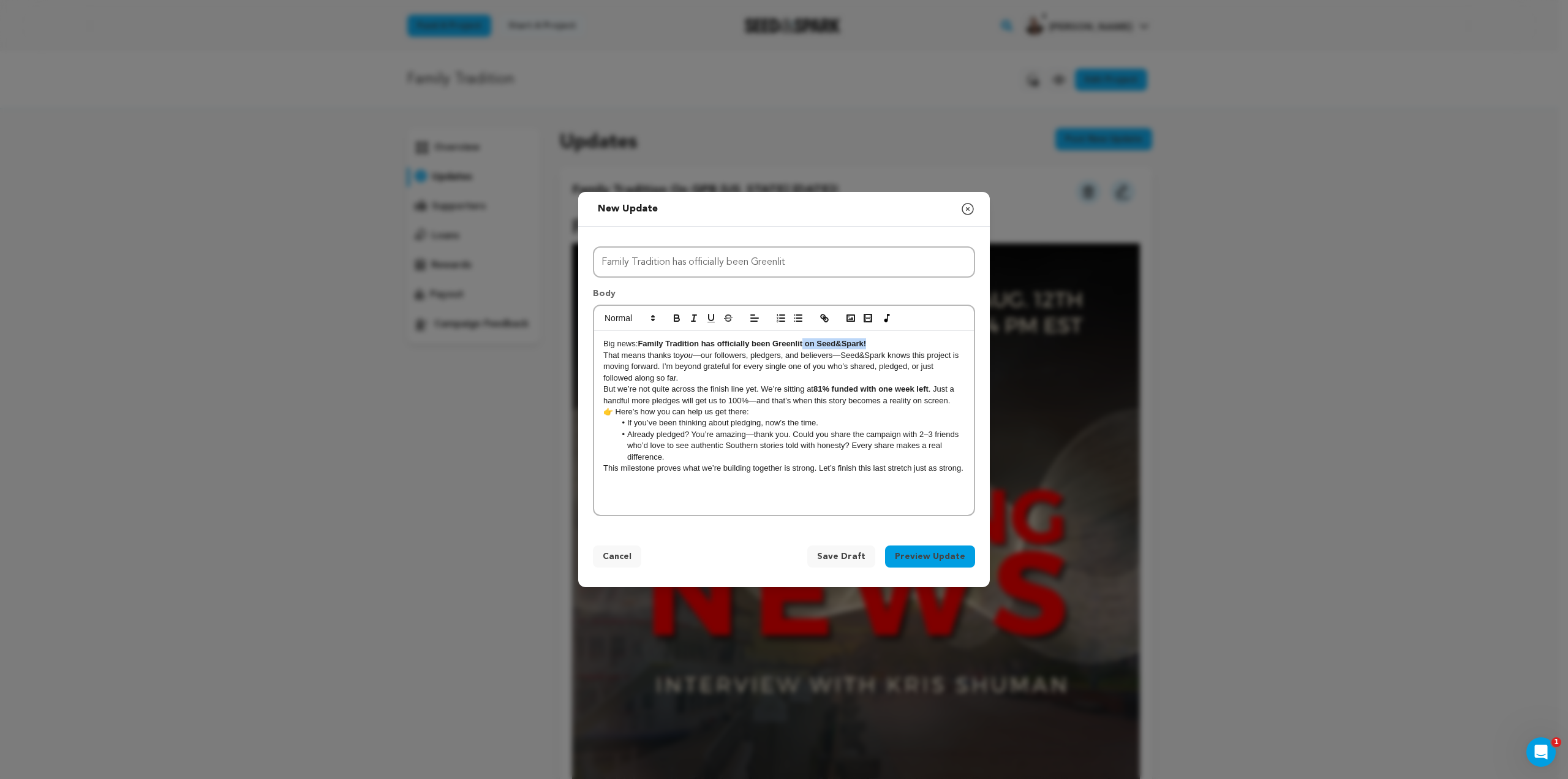
drag, startPoint x: 872, startPoint y: 343, endPoint x: 805, endPoint y: 342, distance: 67.0
click at [805, 342] on p "Big news: Family Tradition has officially been Greenlit on Seed&Spark!" at bounding box center [784, 343] width 361 height 11
drag, startPoint x: 849, startPoint y: 342, endPoint x: 857, endPoint y: 342, distance: 8.0
click at [851, 342] on strong "Family Tradition has officially been Greenlit on Seed&Spark!" at bounding box center [752, 343] width 228 height 9
click at [866, 343] on strong "Family Tradition has officially been Greenlit on Seed&Spark!" at bounding box center [752, 343] width 228 height 9
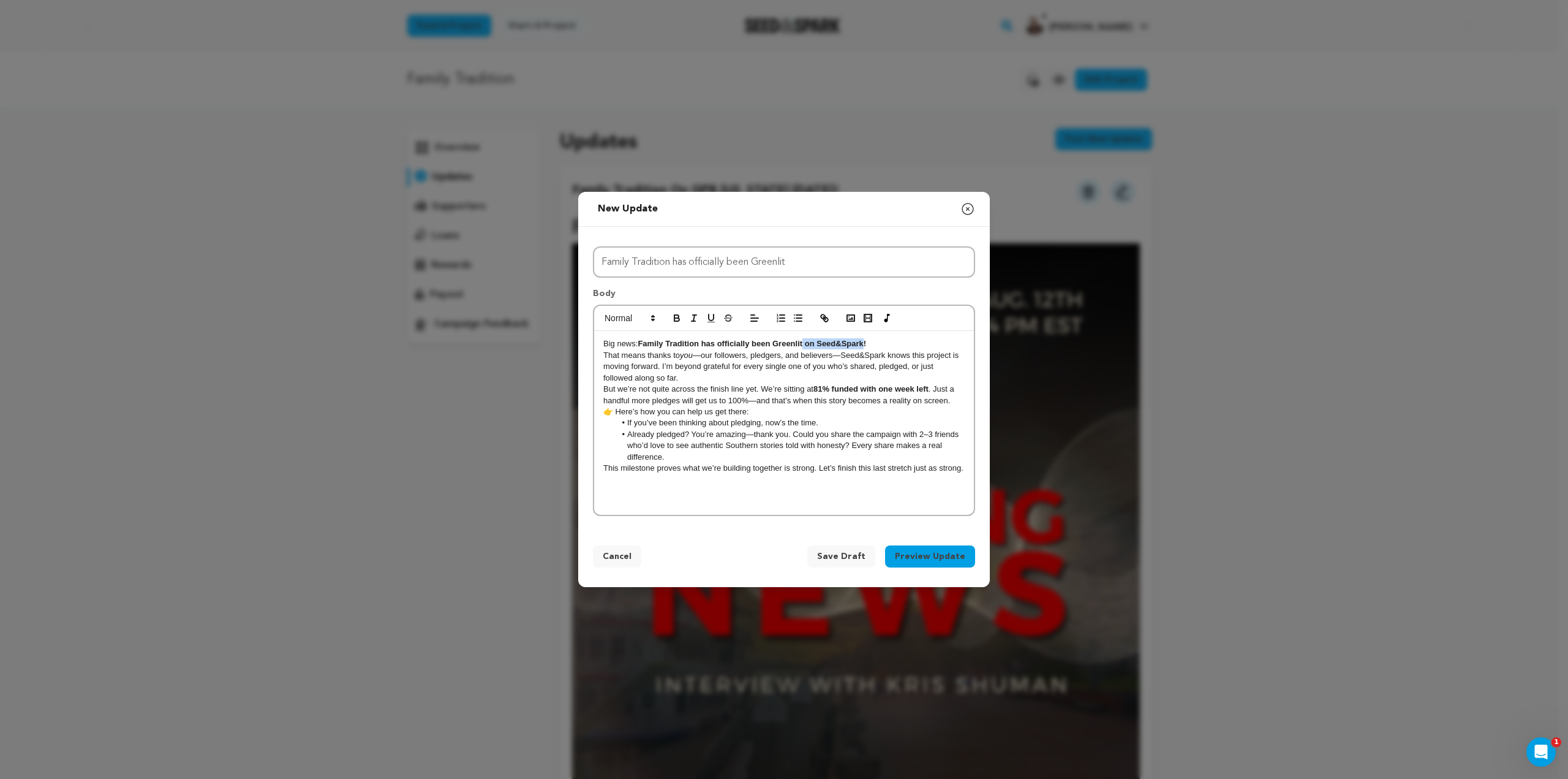
drag, startPoint x: 864, startPoint y: 343, endPoint x: 803, endPoint y: 345, distance: 61.0
click at [803, 345] on strong "Family Tradition has officially been Greenlit on Seed&Spark!" at bounding box center [752, 343] width 228 height 9
drag, startPoint x: 603, startPoint y: 344, endPoint x: 637, endPoint y: 342, distance: 34.1
click at [637, 342] on p "Big news: Family Tradition has officially been Greenlit!" at bounding box center [784, 343] width 361 height 11
click at [639, 344] on strong "Family Tradition has officially been Greenlit!" at bounding box center [721, 343] width 167 height 9
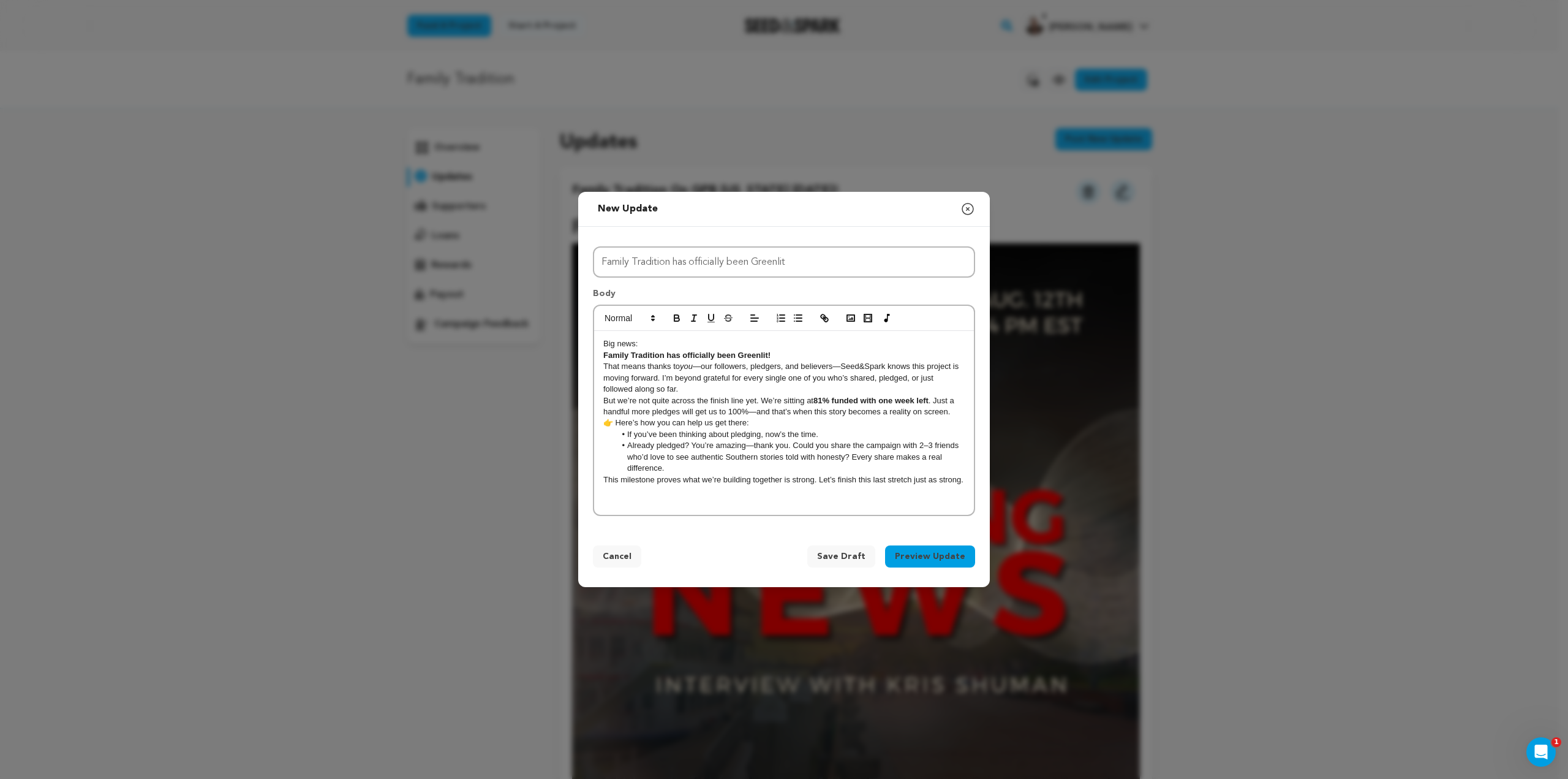
drag, startPoint x: 605, startPoint y: 343, endPoint x: 639, endPoint y: 342, distance: 34.0
click at [639, 342] on p "Big news:" at bounding box center [784, 343] width 361 height 11
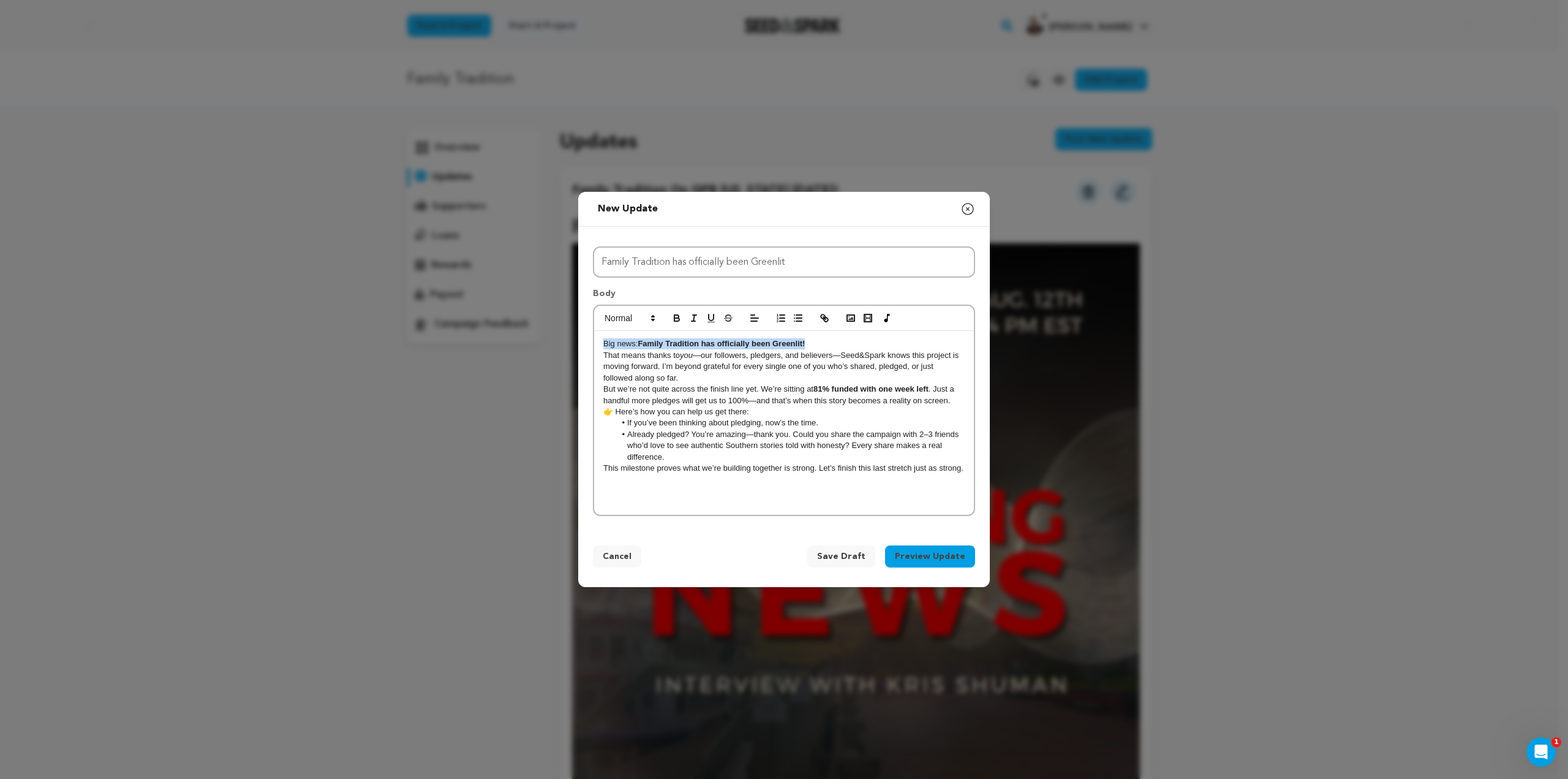
drag, startPoint x: 604, startPoint y: 342, endPoint x: 811, endPoint y: 339, distance: 207.0
click at [811, 339] on p "Big news: Family Tradition has officially been Greenlit!" at bounding box center [784, 343] width 361 height 11
click at [653, 318] on icon at bounding box center [653, 317] width 11 height 11
click at [652, 349] on span at bounding box center [644, 343] width 79 height 32
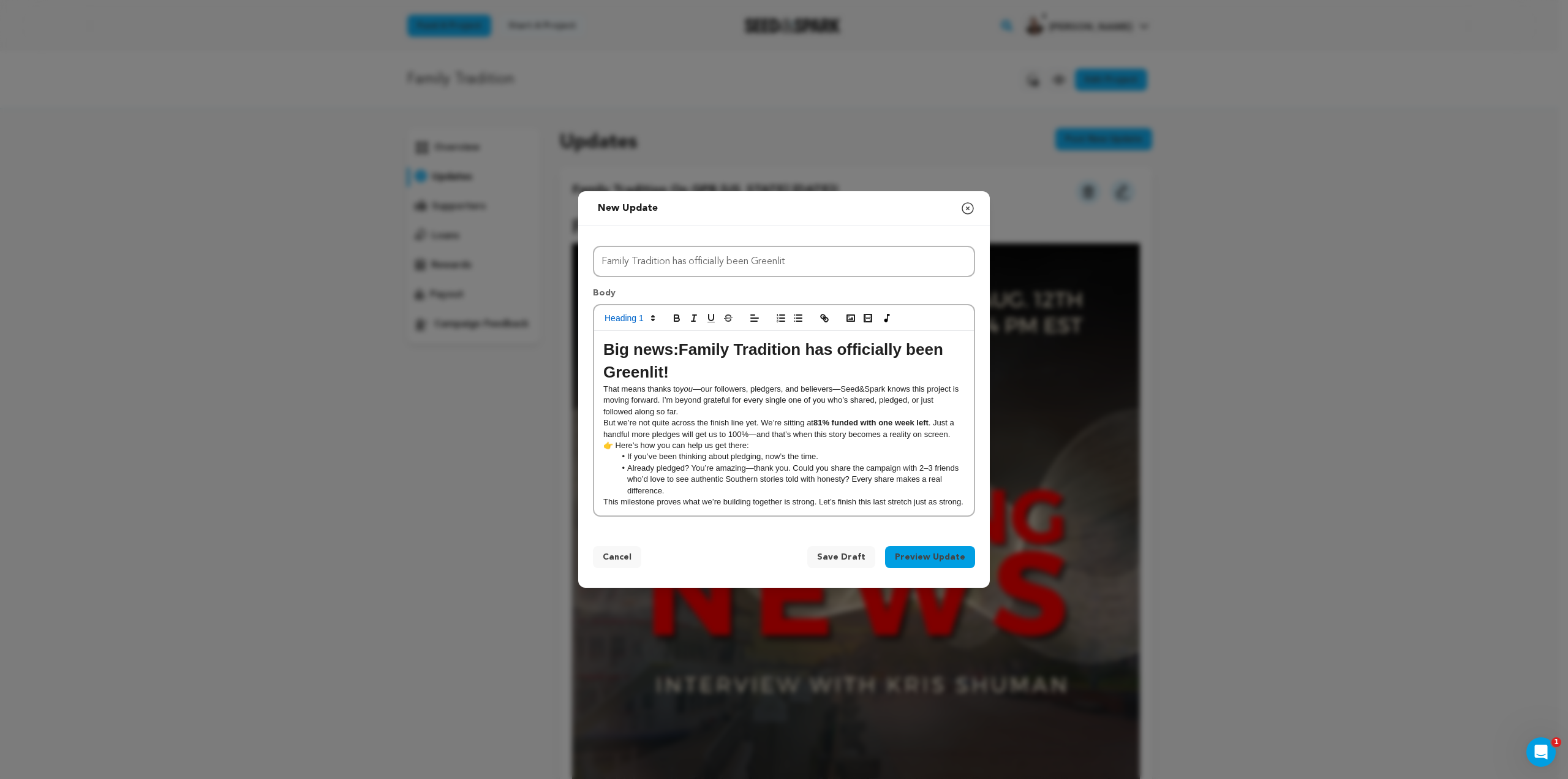
click at [741, 374] on h1 "Big news: Family Tradition has officially been Greenlit!" at bounding box center [784, 360] width 361 height 45
drag, startPoint x: 603, startPoint y: 346, endPoint x: 730, endPoint y: 366, distance: 128.6
click at [730, 366] on h1 "Big news: Family Tradition has officially been Greenlit!" at bounding box center [784, 360] width 361 height 45
click at [745, 368] on h1 "Big news: Family Tradition has officially been Greenlit!" at bounding box center [784, 360] width 361 height 45
click at [645, 350] on strong "Big news: Family Tradition has officially been Greenlit!" at bounding box center [778, 360] width 349 height 41
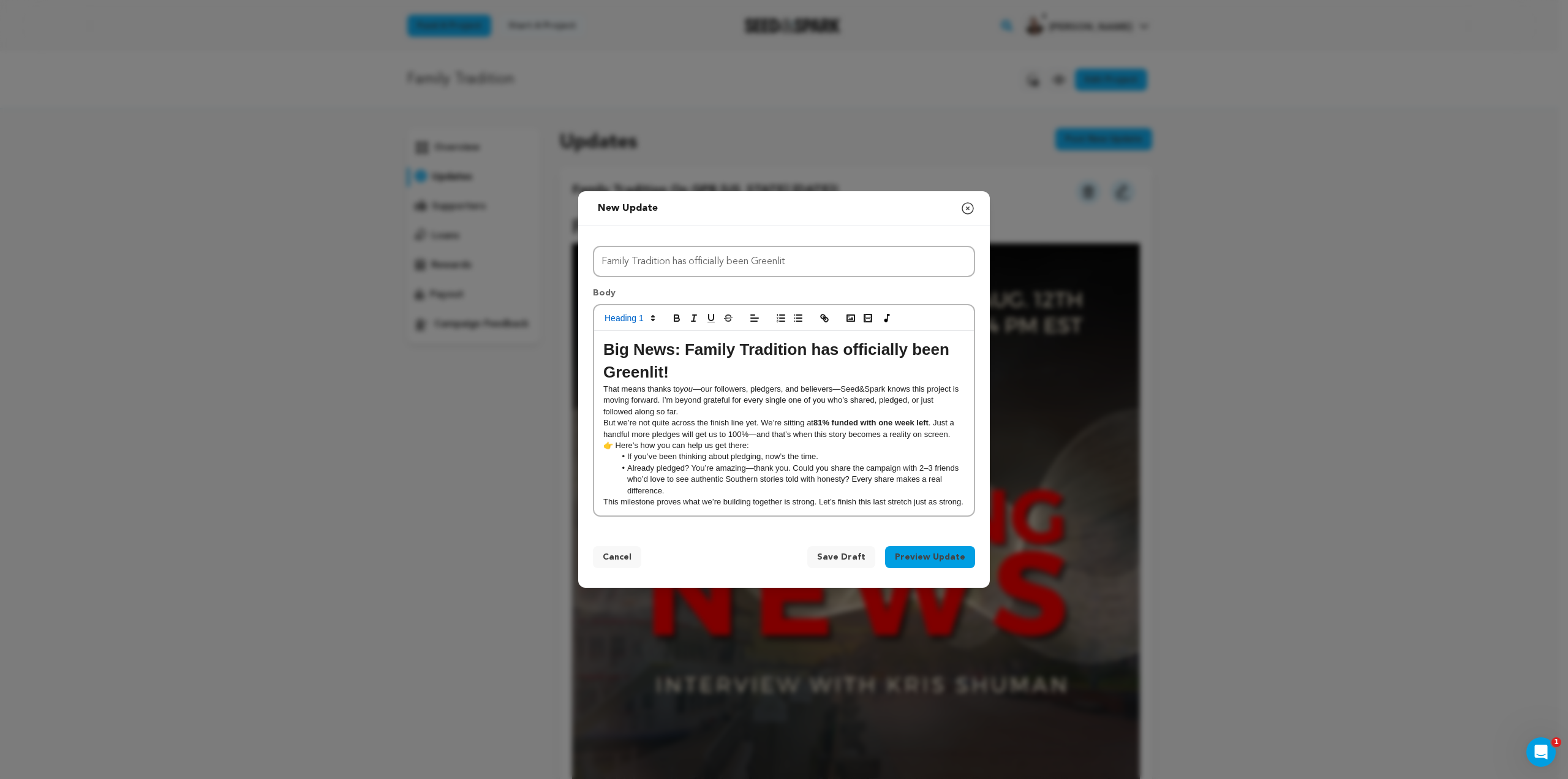
click at [740, 365] on h1 "Big News: Family Tradition has officially been Greenlit!" at bounding box center [784, 360] width 361 height 45
click at [605, 347] on strong "Big News: Family Tradition has officially been Greenlit!" at bounding box center [779, 360] width 350 height 41
click at [851, 317] on polyline "button" at bounding box center [851, 319] width 5 height 3
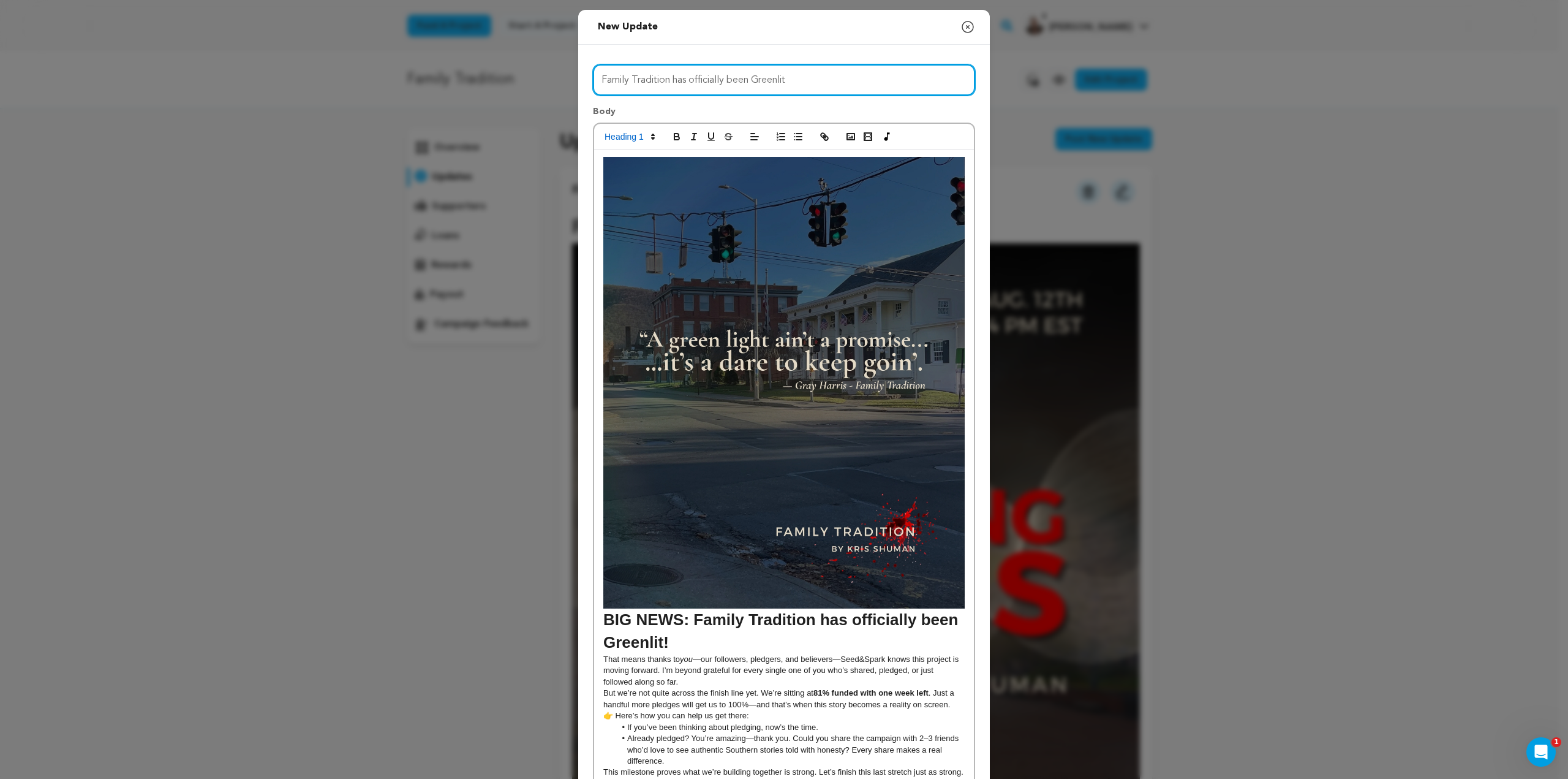
click at [791, 81] on input "Family Tradition has officially been Greenlit" at bounding box center [784, 80] width 382 height 31
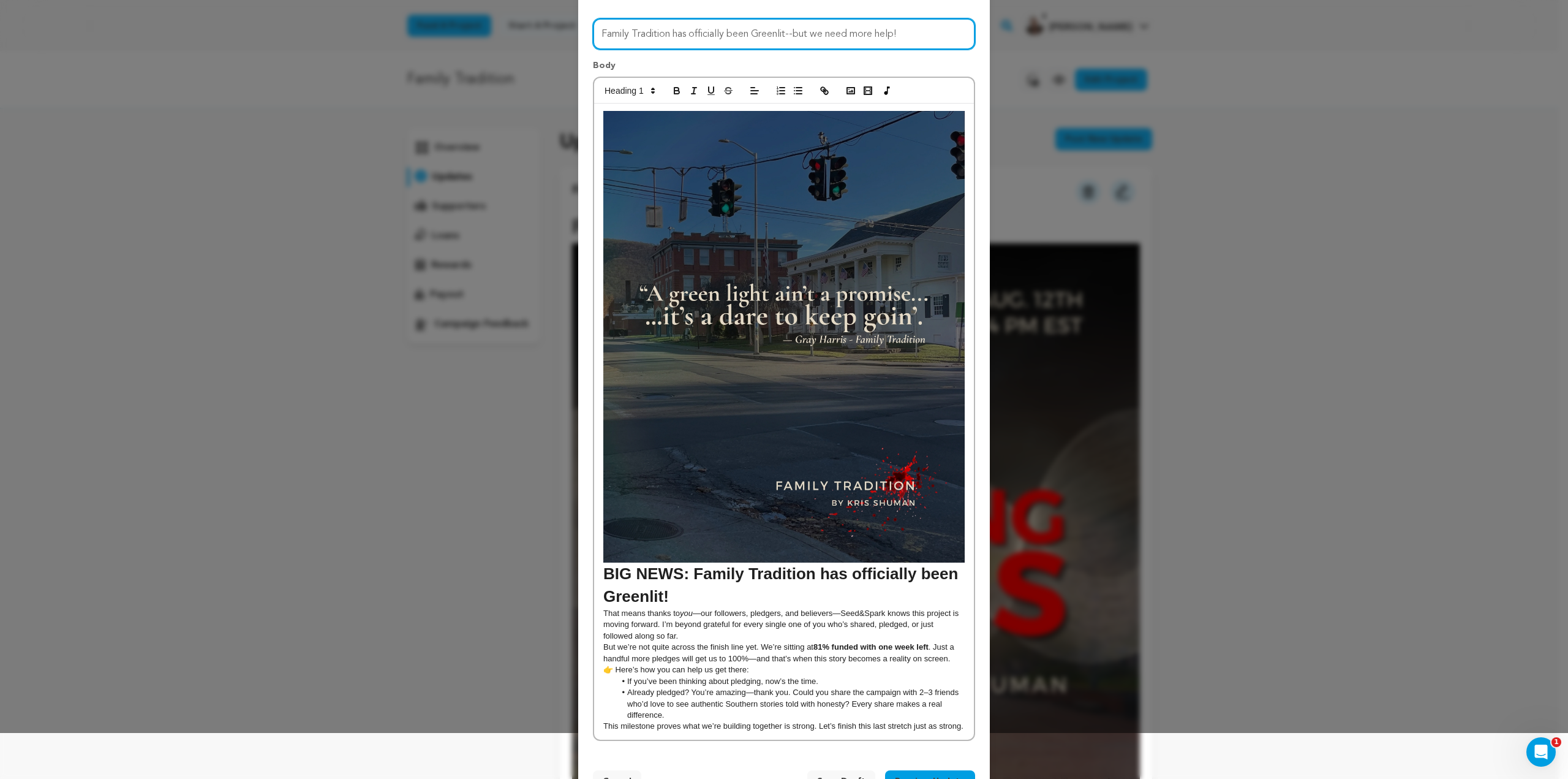
scroll to position [90, 0]
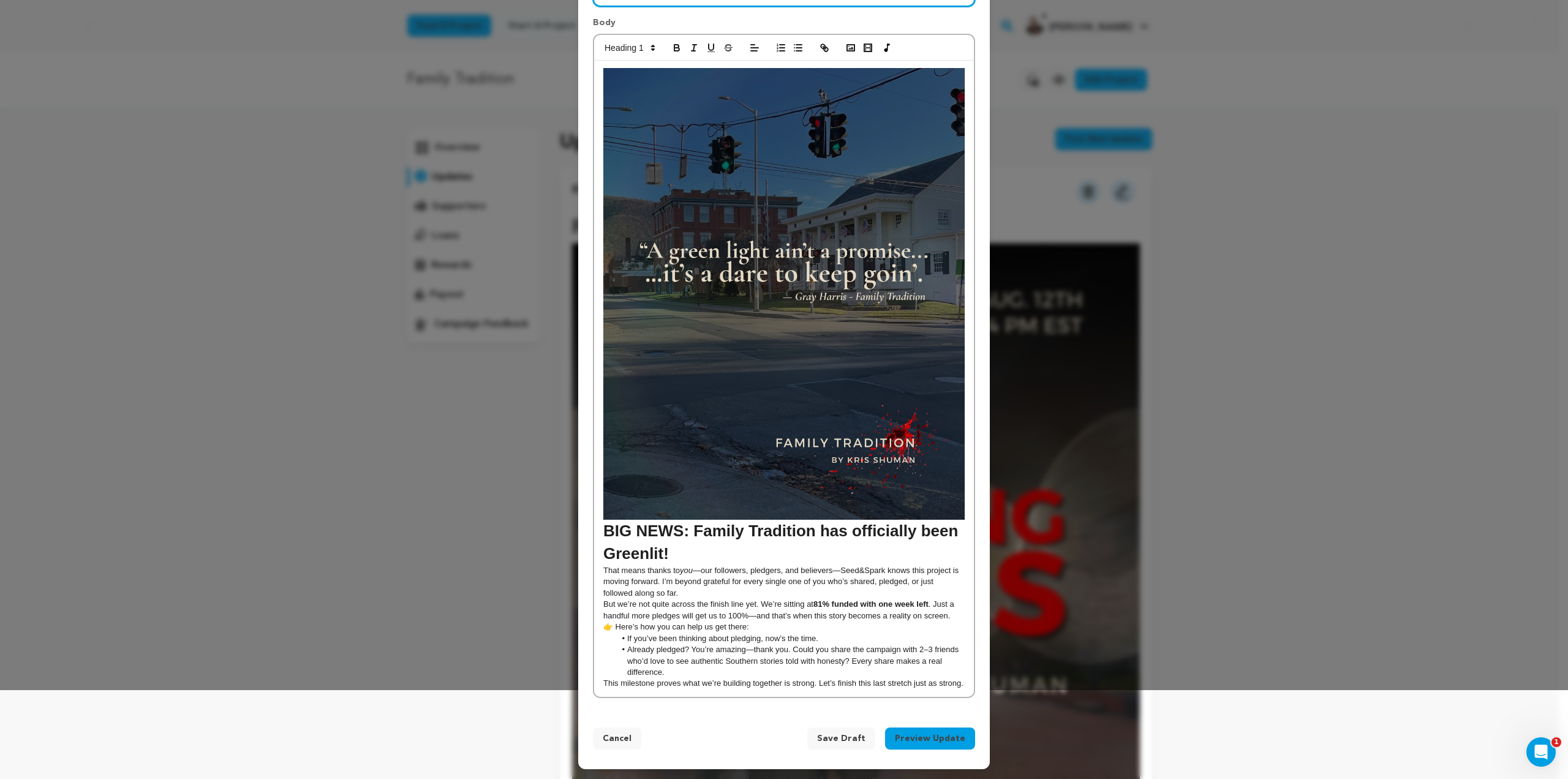
type input "Family Tradition has officially been Greenlit--but we need more help!"
click at [612, 627] on p "👉 Here’s how you can help us get there:" at bounding box center [784, 626] width 361 height 11
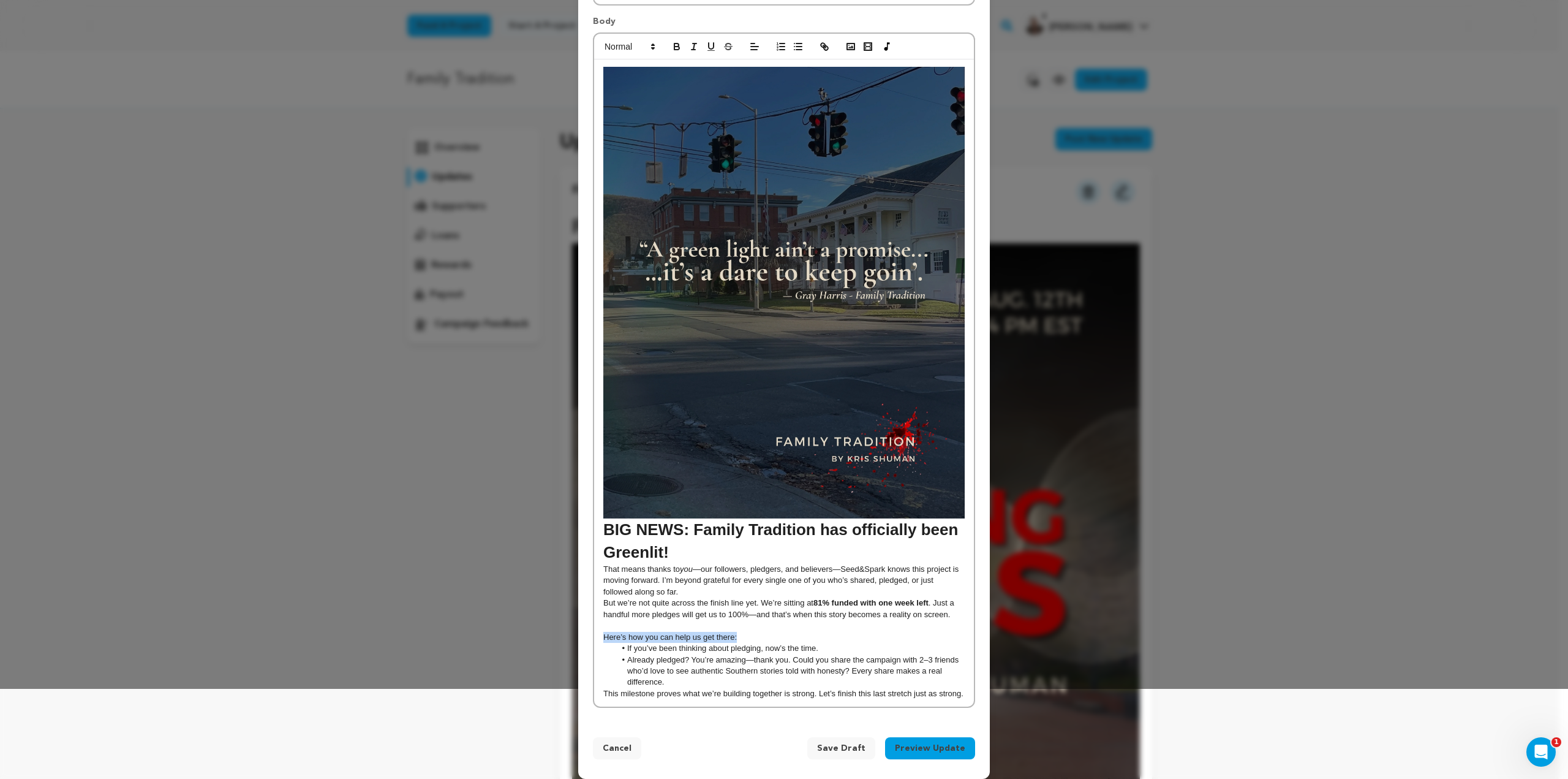
drag, startPoint x: 598, startPoint y: 638, endPoint x: 735, endPoint y: 636, distance: 137.0
click at [734, 637] on div "BIG NEWS: Family Tradition has officially been Greenlit! That means thanks to y…" at bounding box center [784, 383] width 380 height 648
click at [648, 48] on icon at bounding box center [653, 46] width 11 height 11
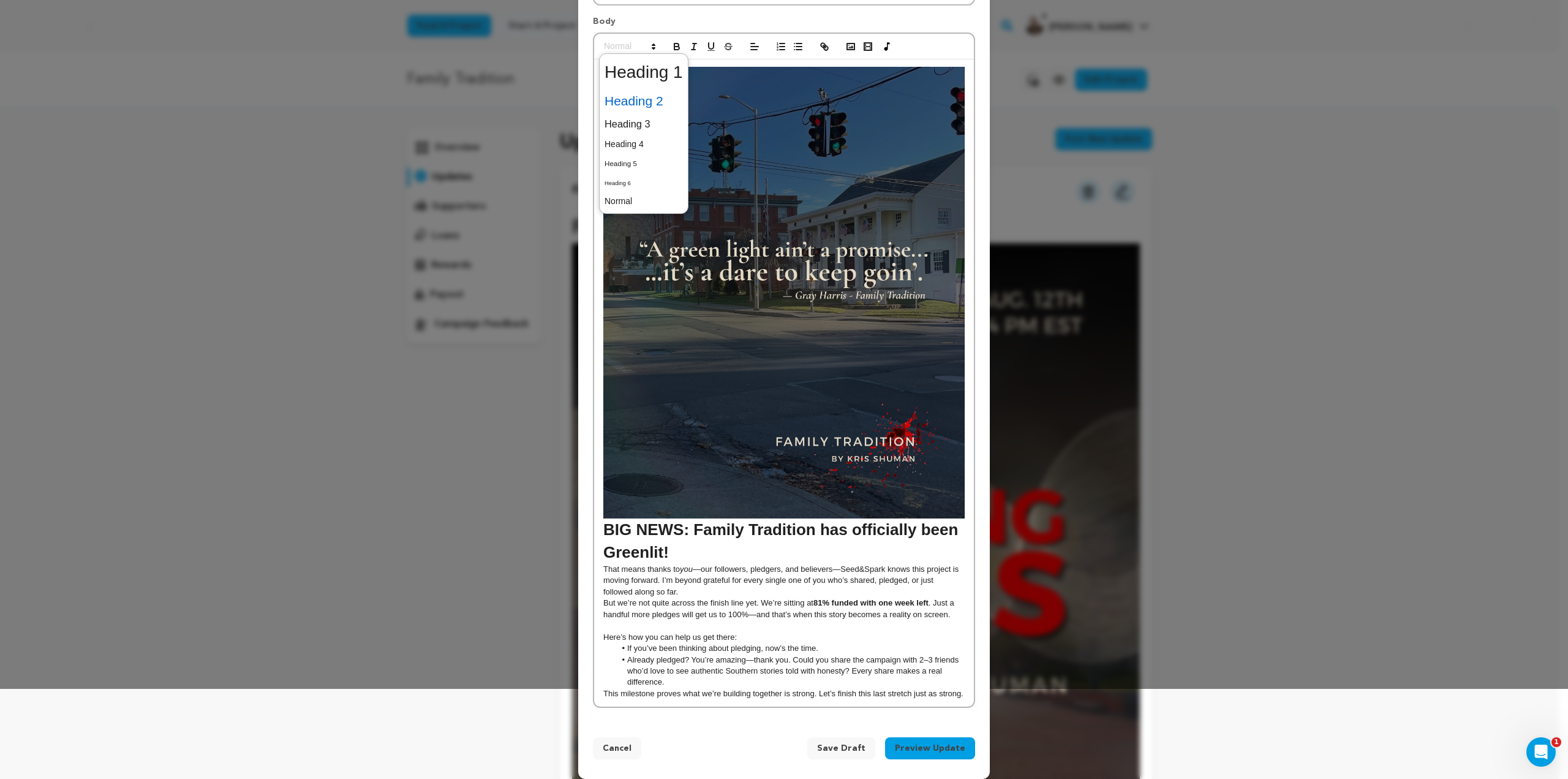
click at [644, 97] on span at bounding box center [644, 101] width 79 height 25
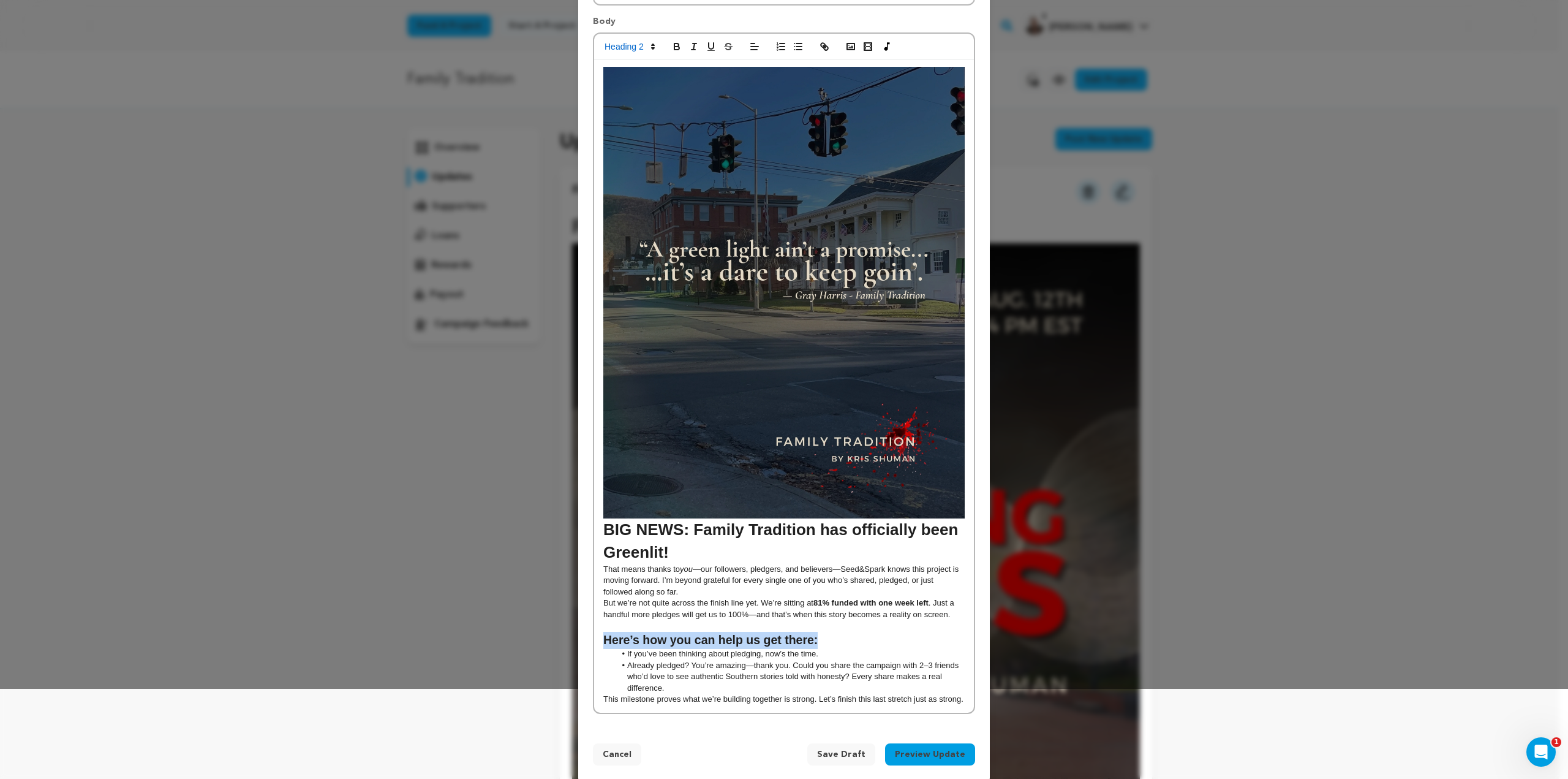
click at [837, 659] on li "If you’ve been thinking about pledging, now’s the time." at bounding box center [790, 653] width 350 height 11
click at [598, 696] on div "BIG NEWS: Family Tradition has officially been Greenlit! That means thanks to y…" at bounding box center [784, 386] width 380 height 653
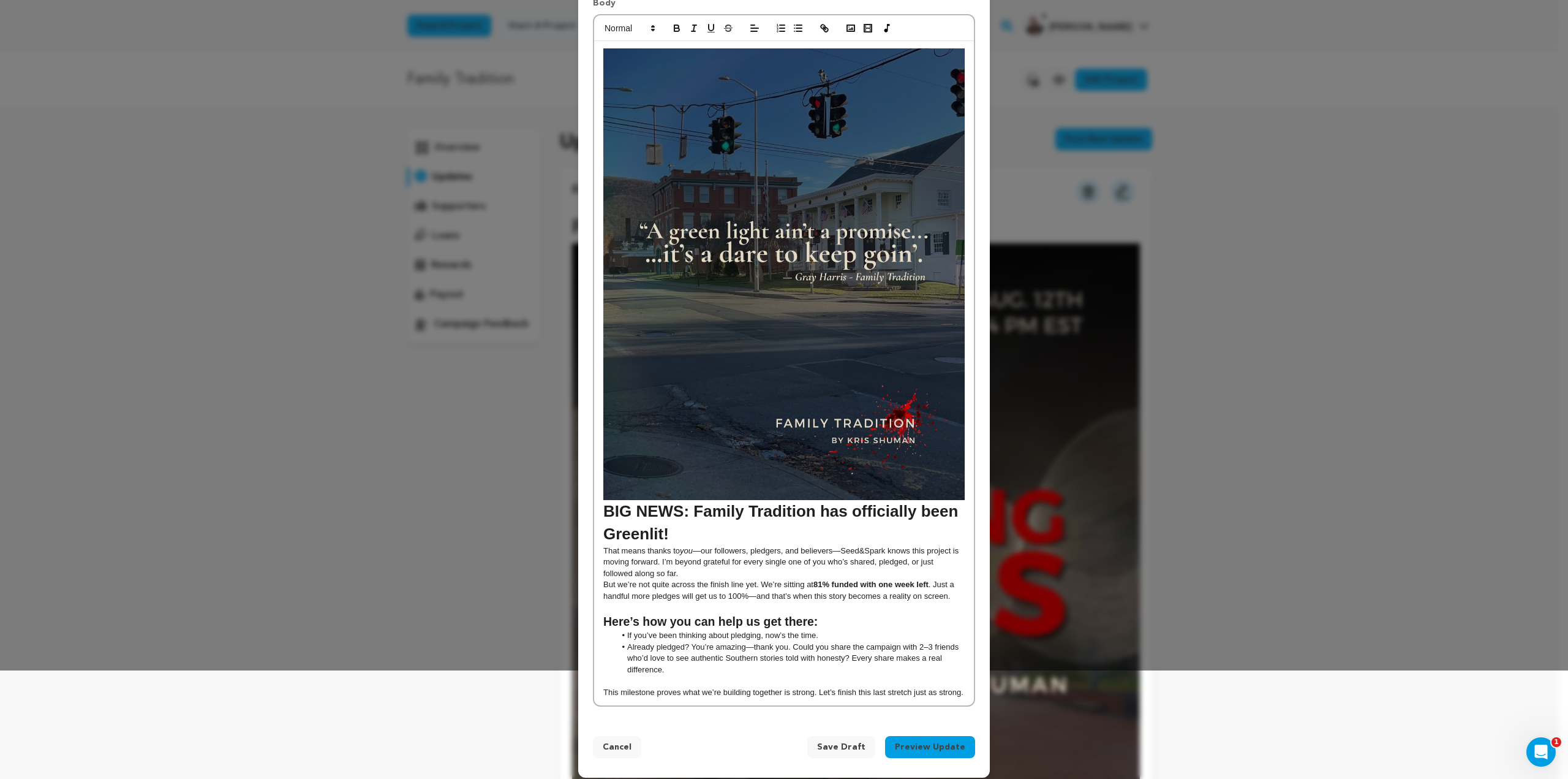
scroll to position [118, 0]
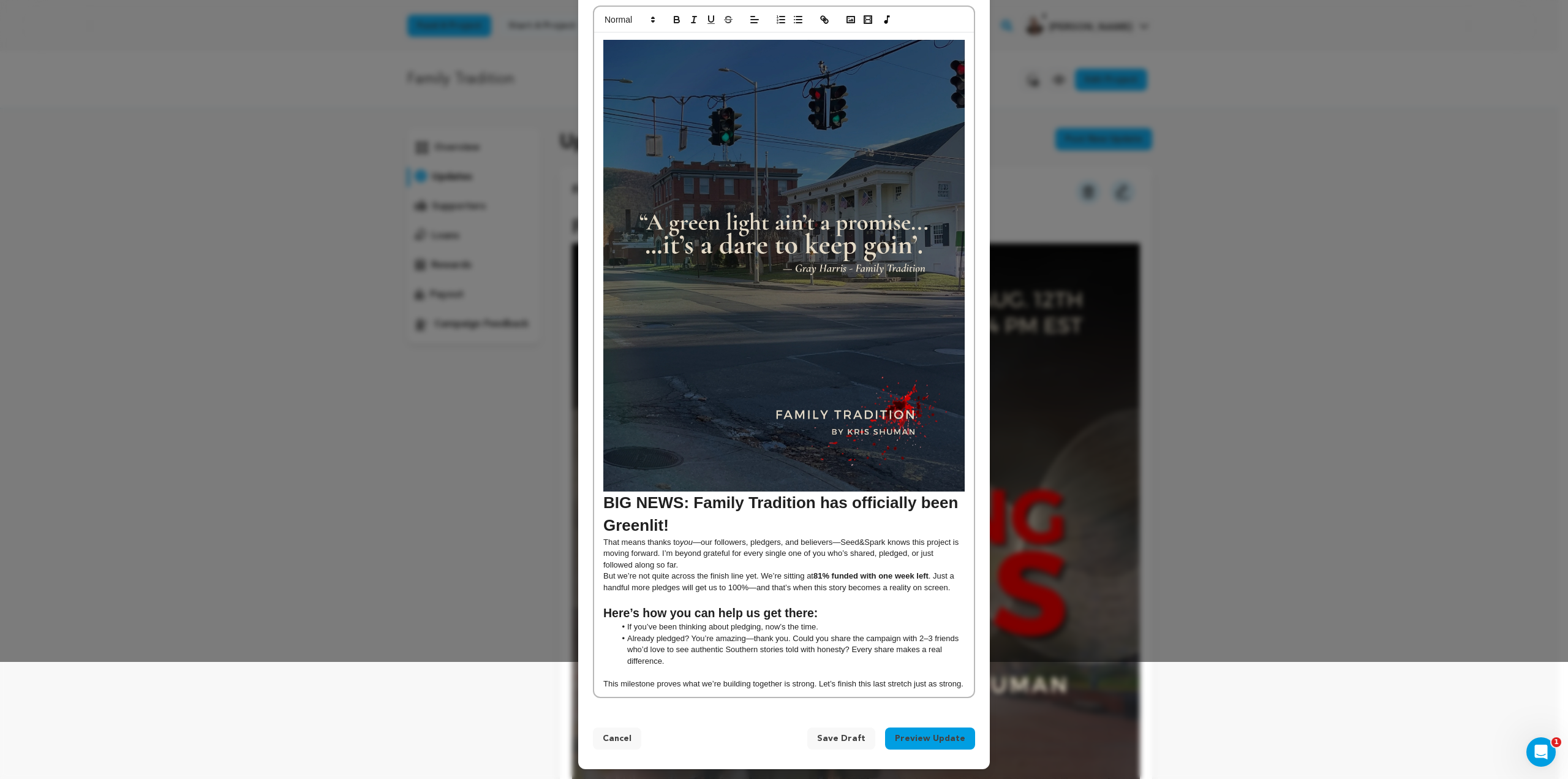
click at [910, 738] on button "Preview Update" at bounding box center [930, 738] width 90 height 22
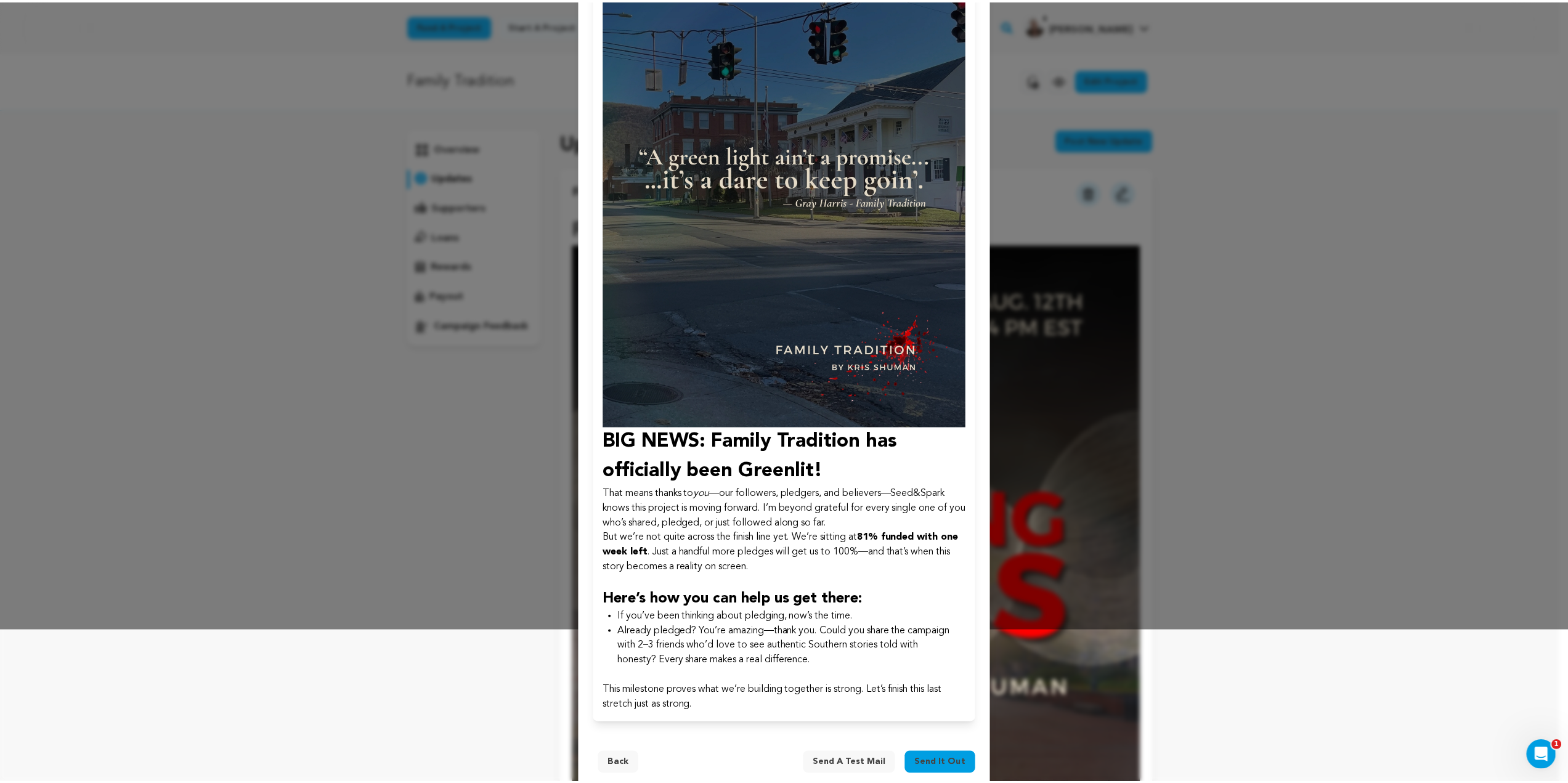
scroll to position [174, 0]
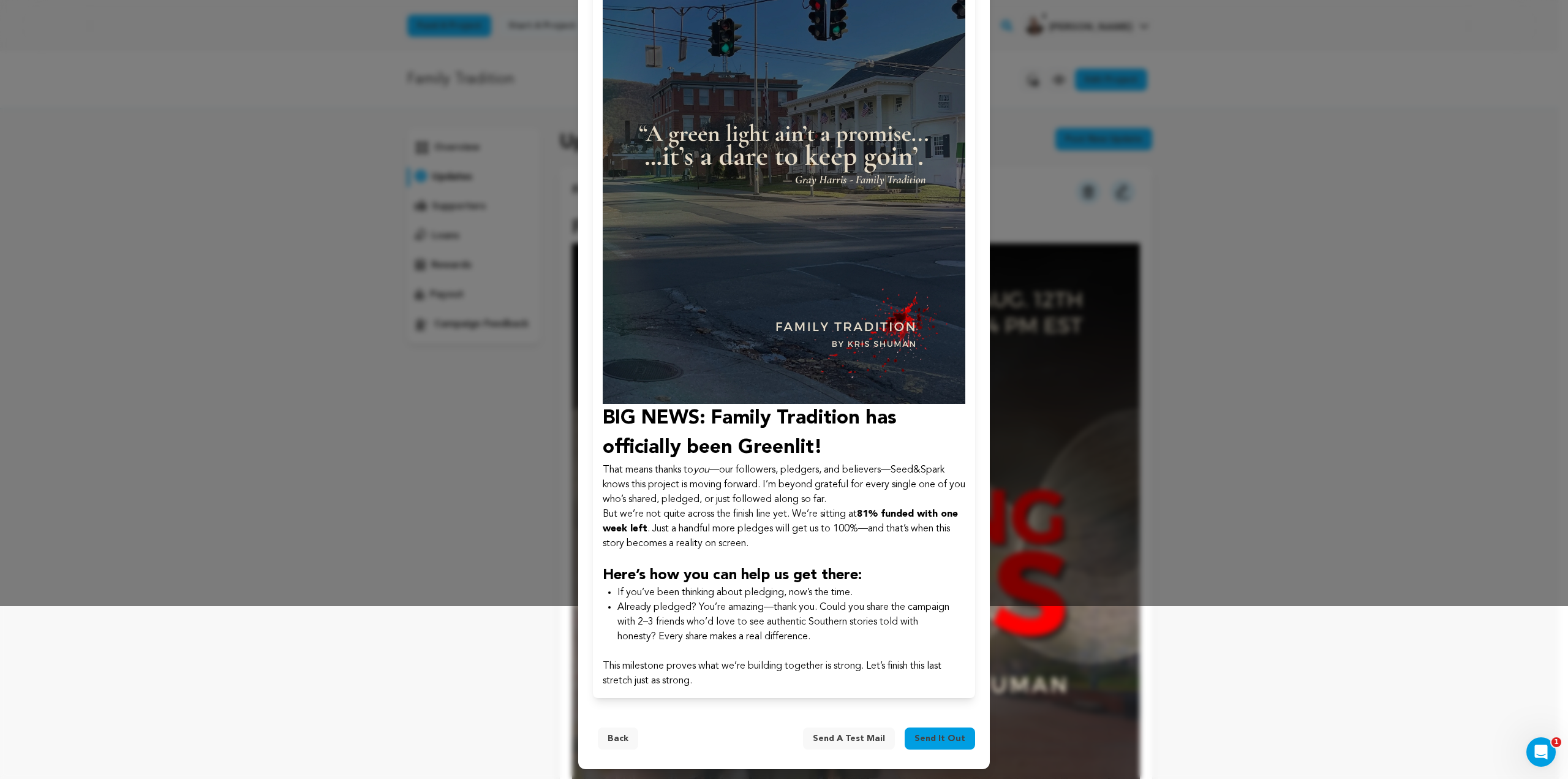
click at [934, 738] on span "Send it out" at bounding box center [940, 738] width 51 height 12
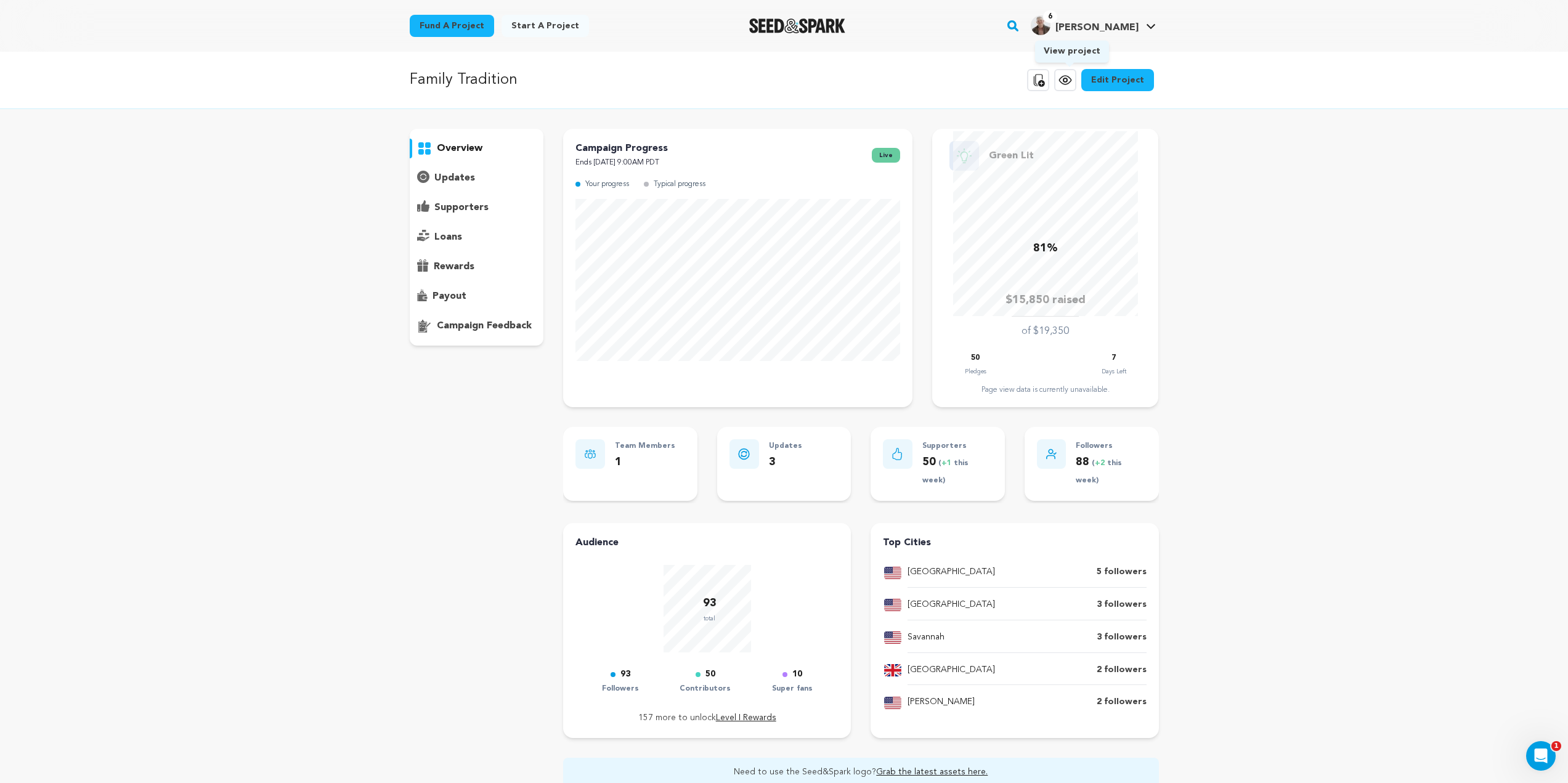
click at [1061, 83] on link "View project" at bounding box center [1065, 80] width 22 height 22
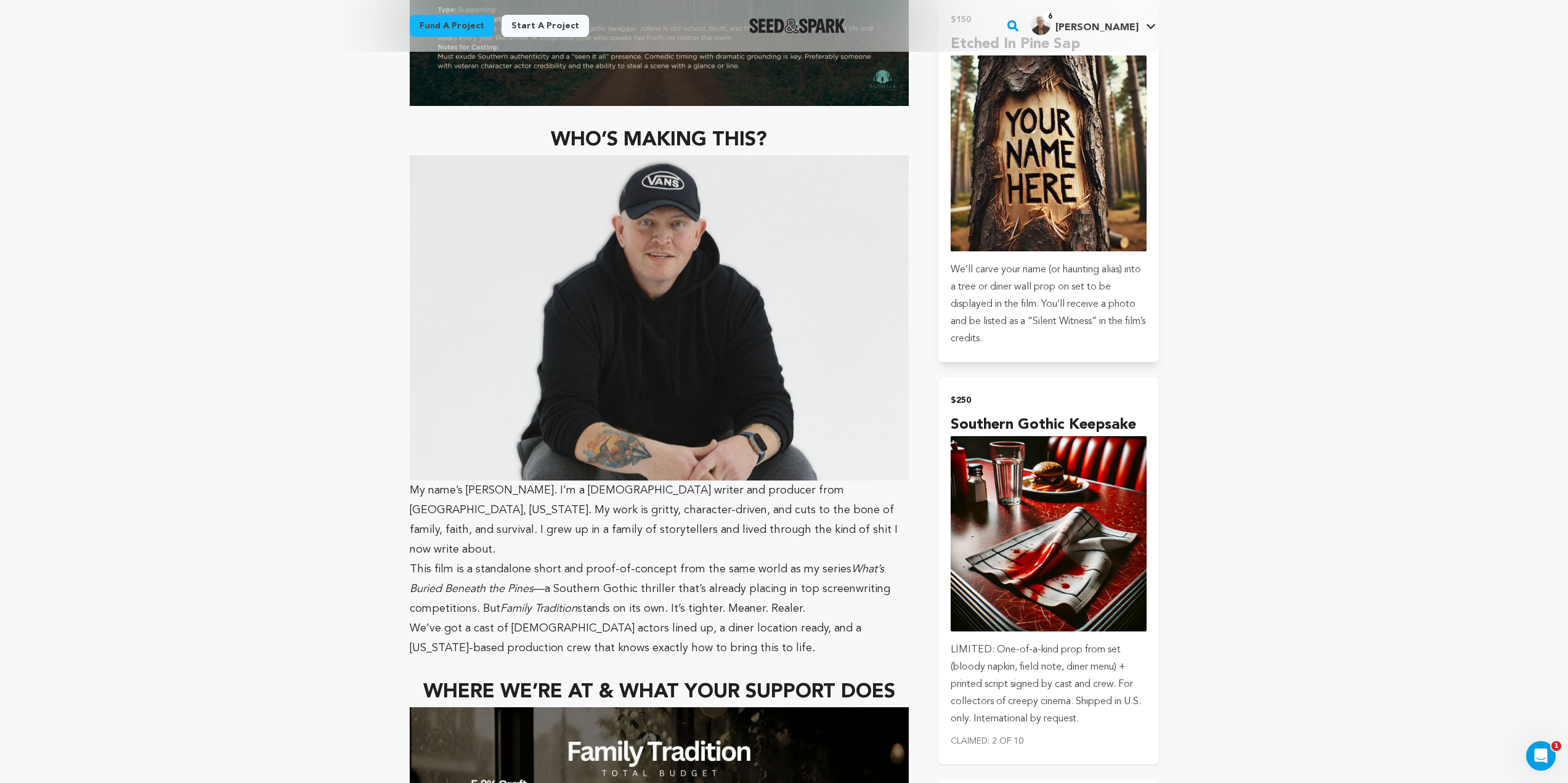
scroll to position [3695, 0]
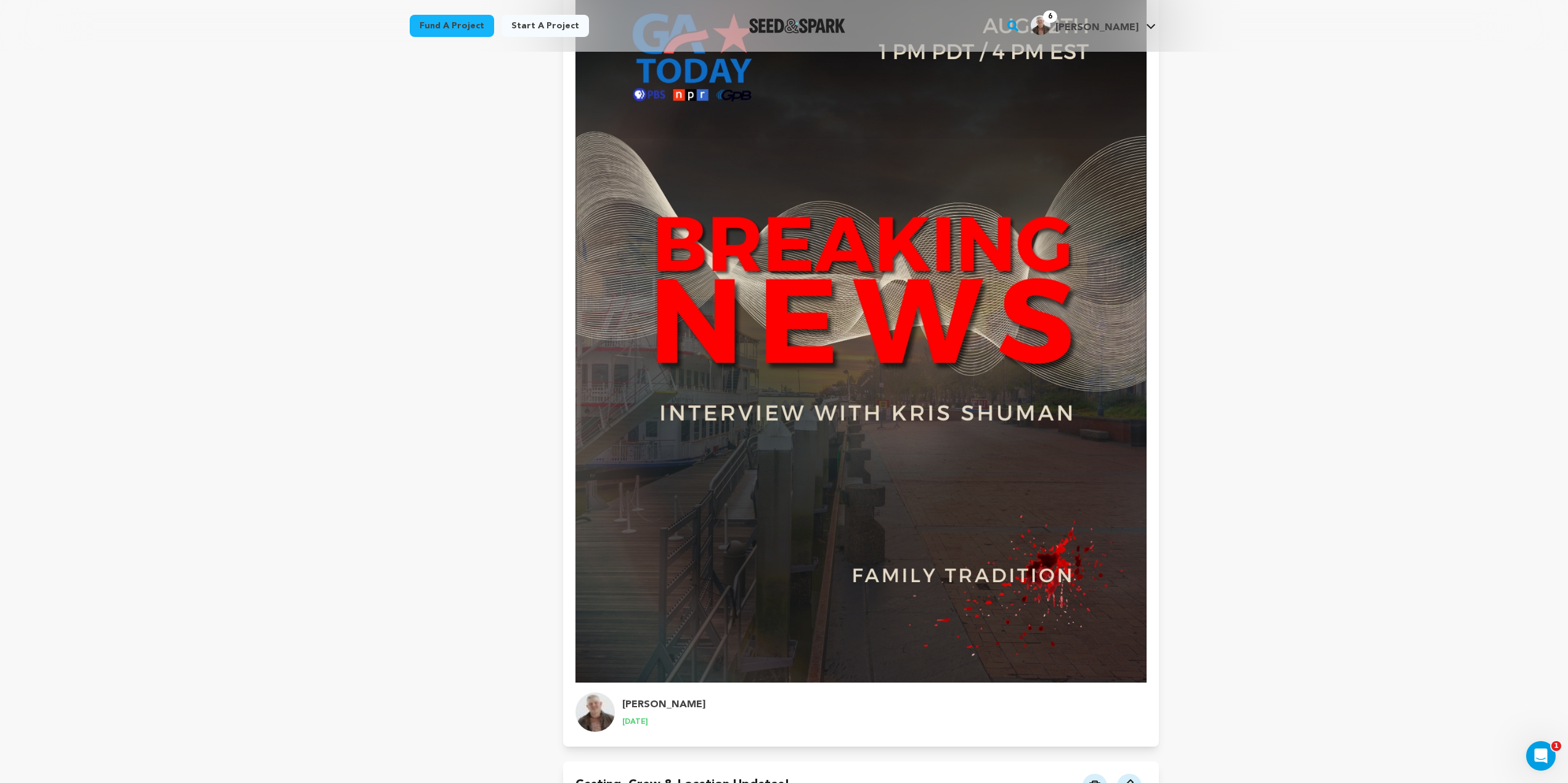
scroll to position [1416, 0]
